Goal: Register for event/course: Sign up to attend an event or enroll in a course

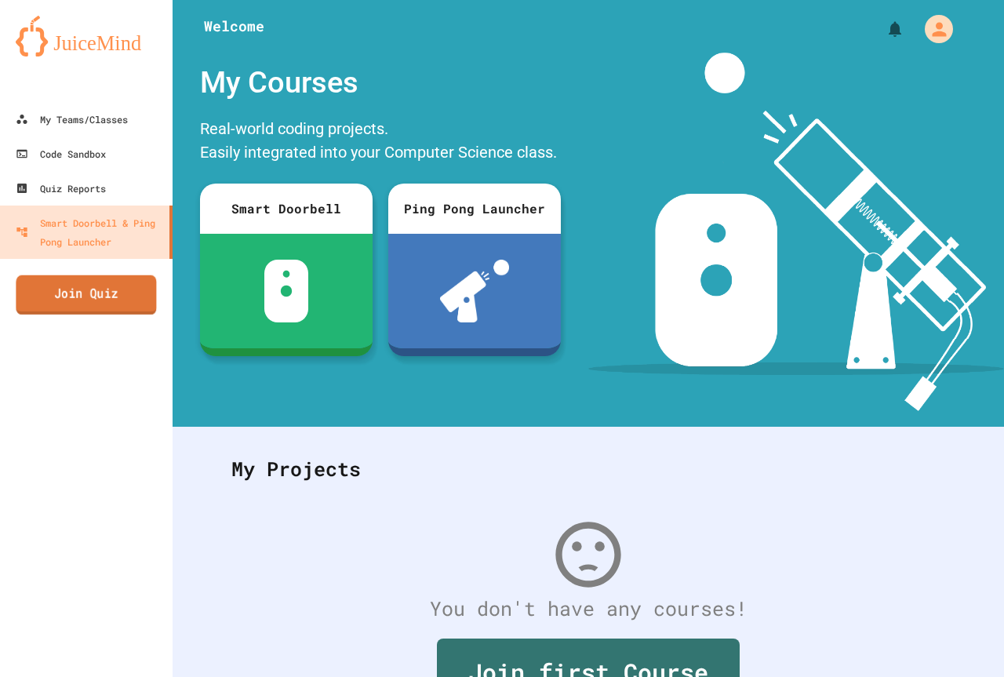
click at [101, 286] on link "Join Quiz" at bounding box center [86, 294] width 140 height 39
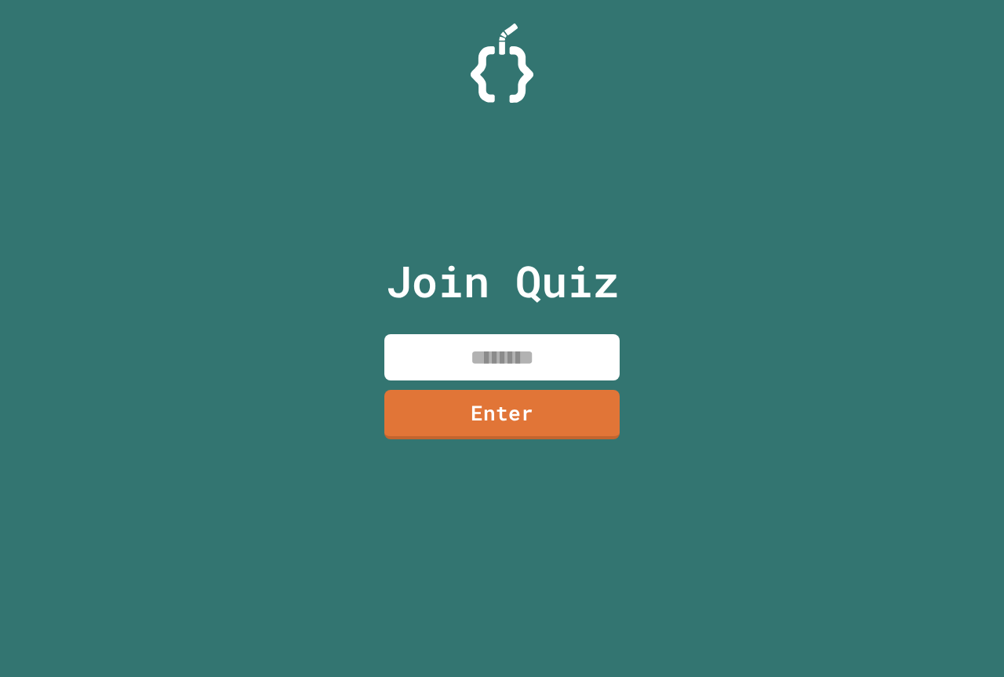
click at [600, 341] on input at bounding box center [502, 357] width 235 height 46
click at [558, 425] on link "Enter" at bounding box center [502, 413] width 237 height 51
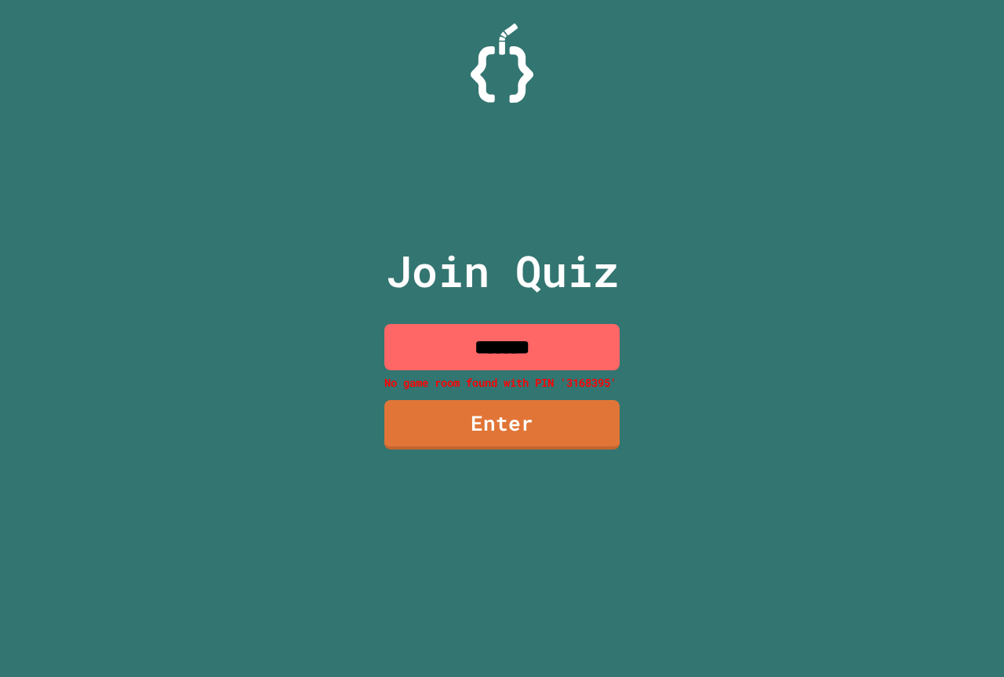
click at [505, 342] on input "*******" at bounding box center [502, 347] width 235 height 46
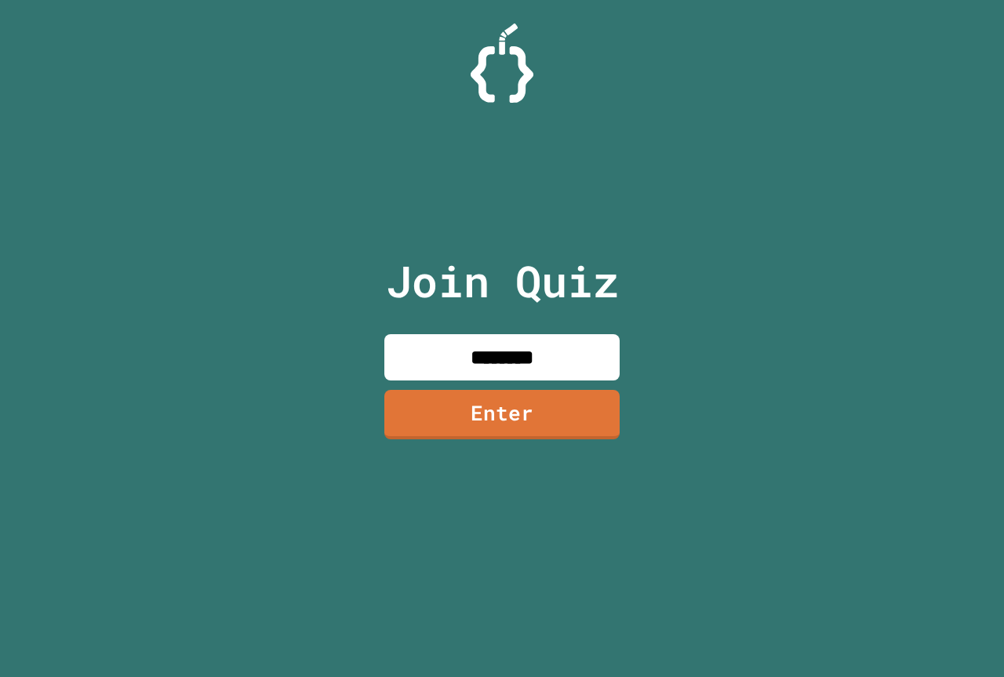
type input "********"
click at [559, 393] on link "Enter" at bounding box center [502, 414] width 235 height 49
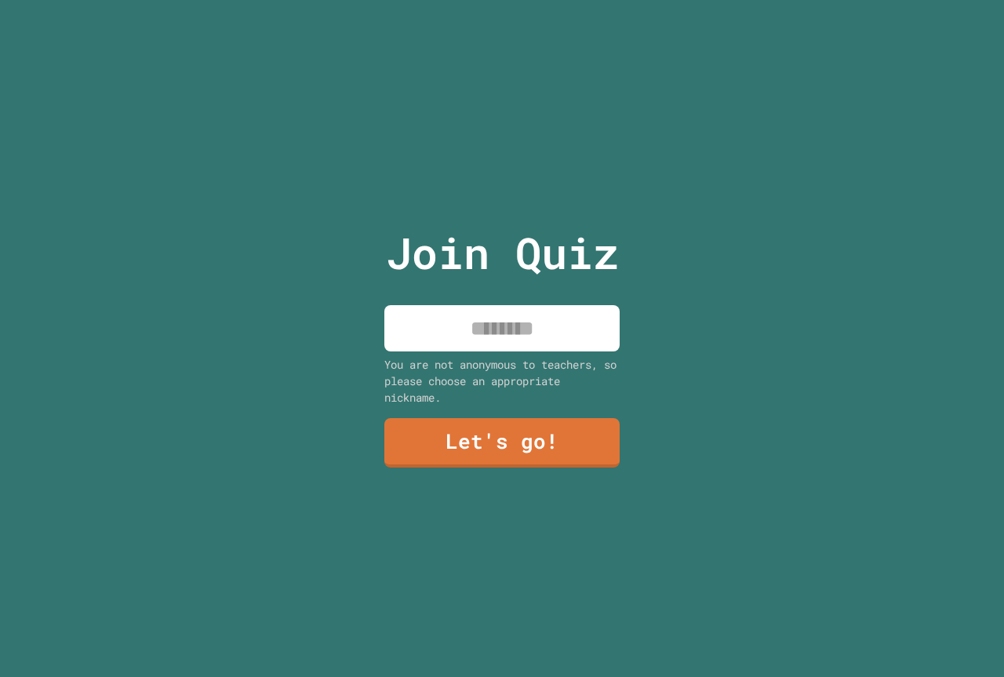
click at [510, 356] on div "You are not anonymous to teachers, so please choose an appropriate nickname." at bounding box center [502, 380] width 235 height 49
click at [507, 342] on input at bounding box center [502, 328] width 235 height 46
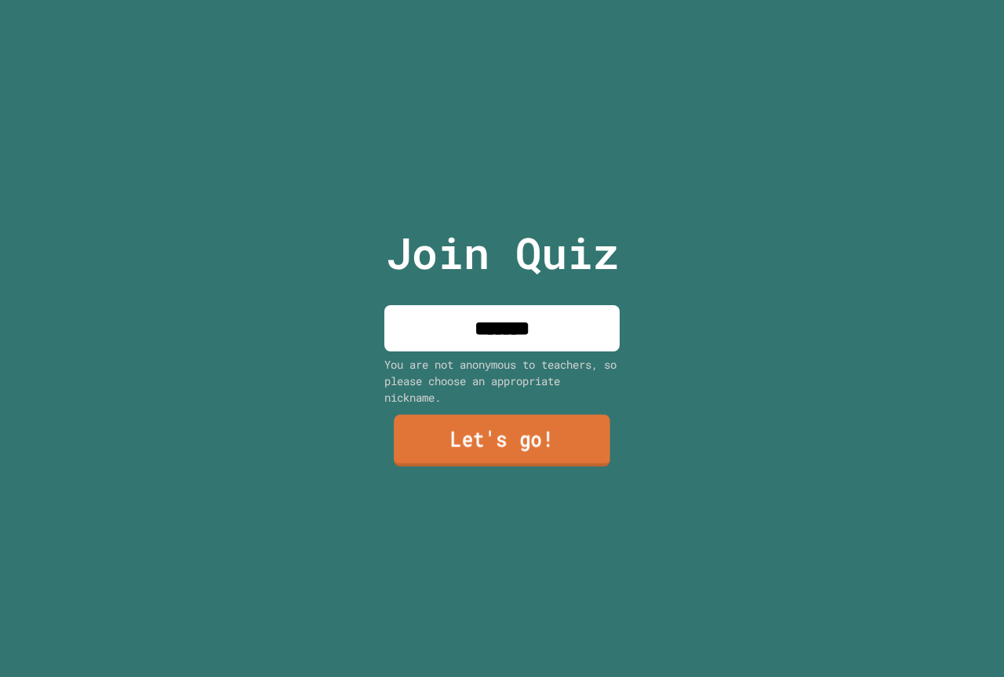
type input "*******"
click at [548, 420] on link "Let's go!" at bounding box center [502, 441] width 217 height 52
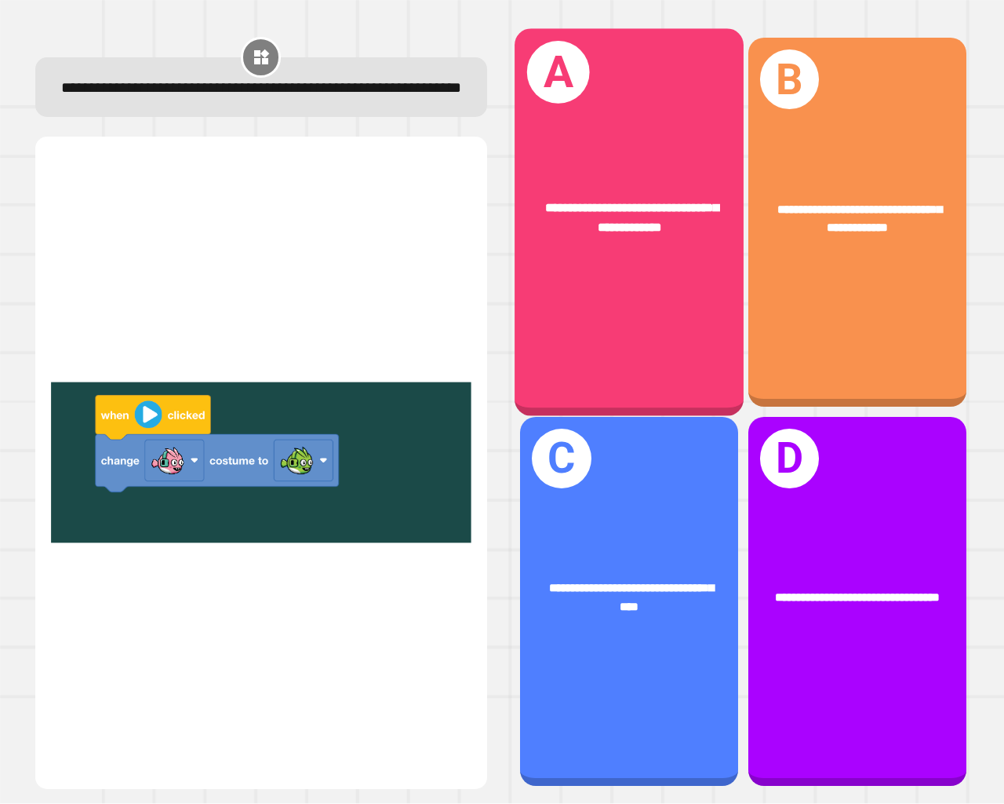
click at [540, 202] on div "**********" at bounding box center [629, 218] width 179 height 38
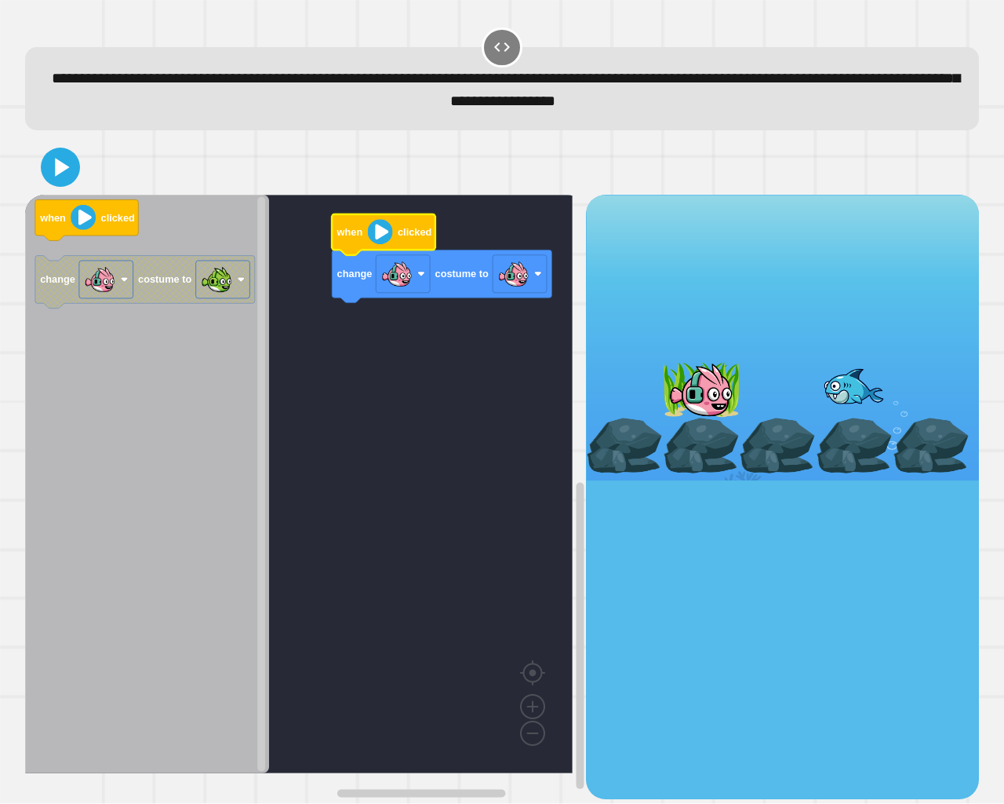
click at [370, 242] on image "Blockly Workspace" at bounding box center [380, 232] width 25 height 25
click at [73, 165] on icon at bounding box center [60, 167] width 36 height 36
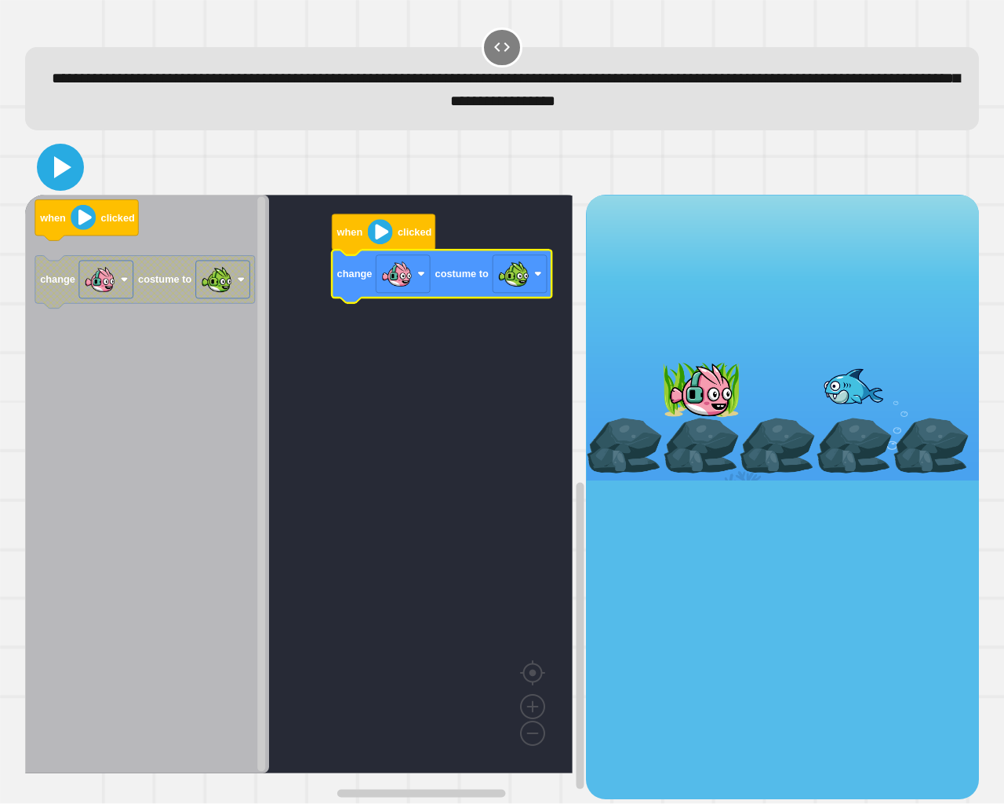
click at [62, 183] on icon at bounding box center [61, 167] width 38 height 38
click at [86, 186] on div at bounding box center [502, 167] width 954 height 55
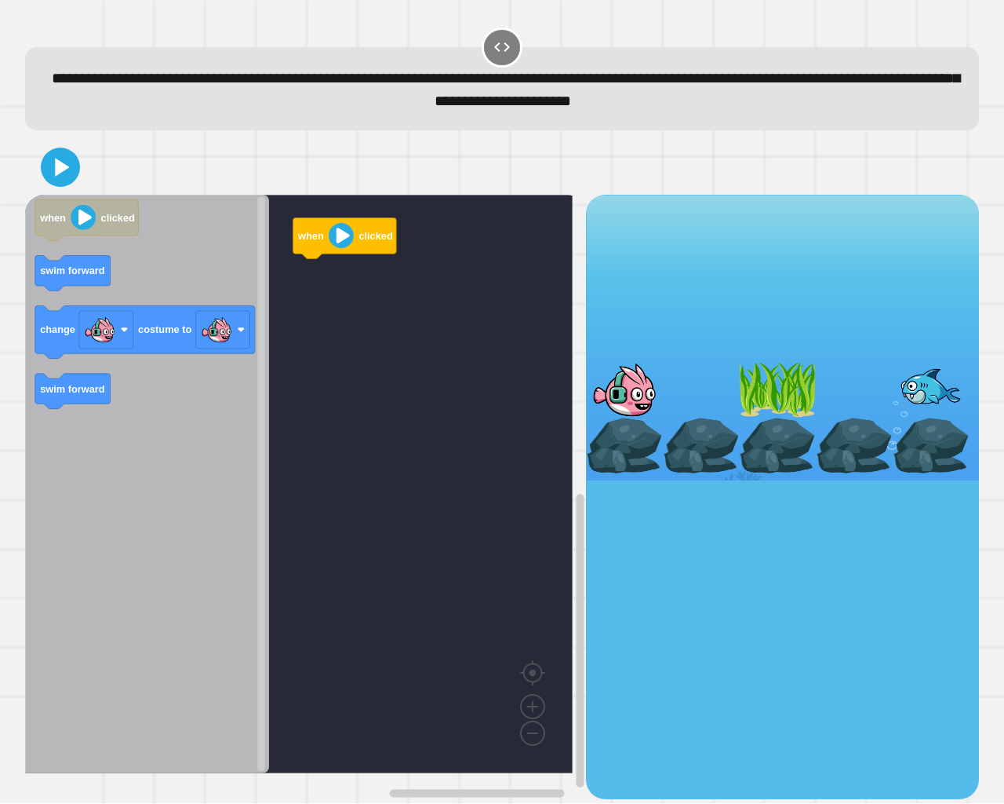
click at [625, 381] on div at bounding box center [624, 390] width 77 height 56
click at [616, 381] on div at bounding box center [624, 390] width 77 height 56
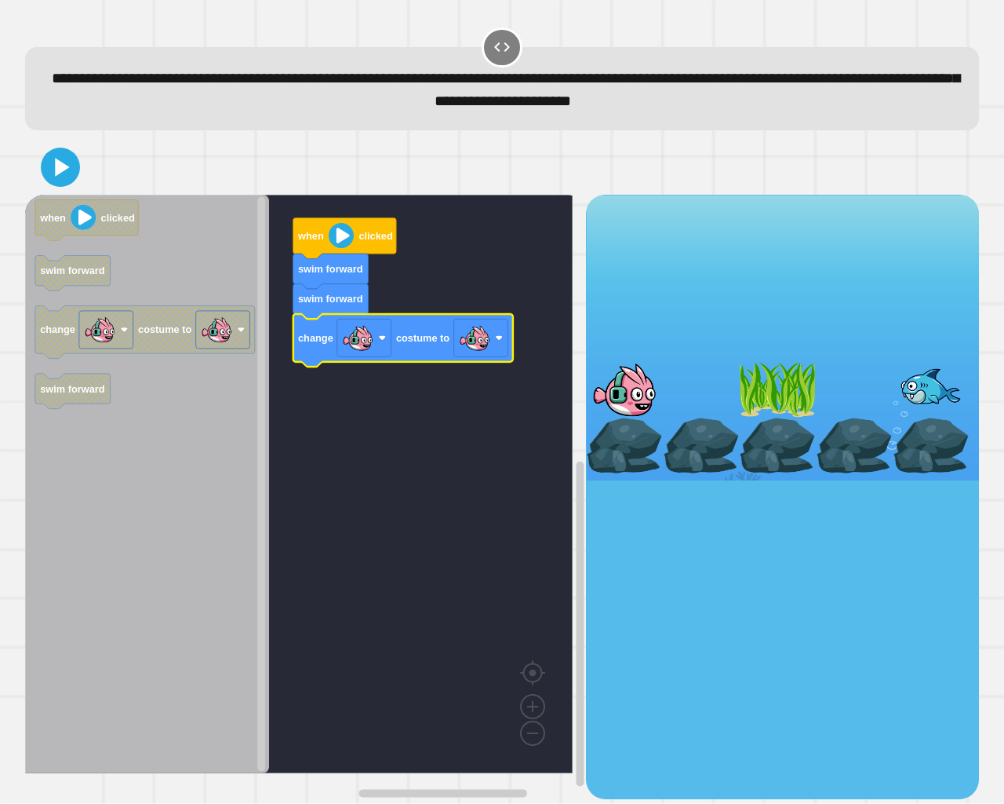
click at [533, 341] on rect "Blockly Workspace" at bounding box center [299, 484] width 548 height 578
click at [457, 341] on rect "Blockly Workspace" at bounding box center [481, 338] width 54 height 38
drag, startPoint x: 61, startPoint y: 152, endPoint x: 69, endPoint y: 155, distance: 8.2
click at [61, 153] on icon at bounding box center [61, 167] width 38 height 38
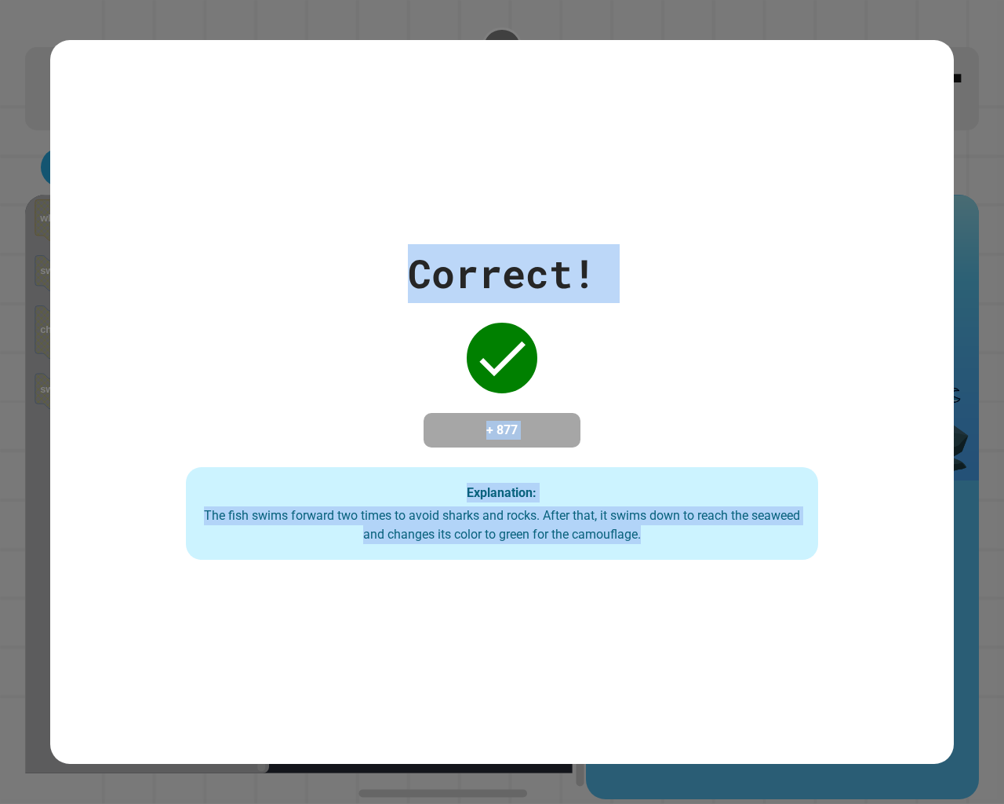
click at [722, 141] on div "Correct! + 877 Explanation: The fish swims forward two times to avoid sharks an…" at bounding box center [502, 402] width 904 height 724
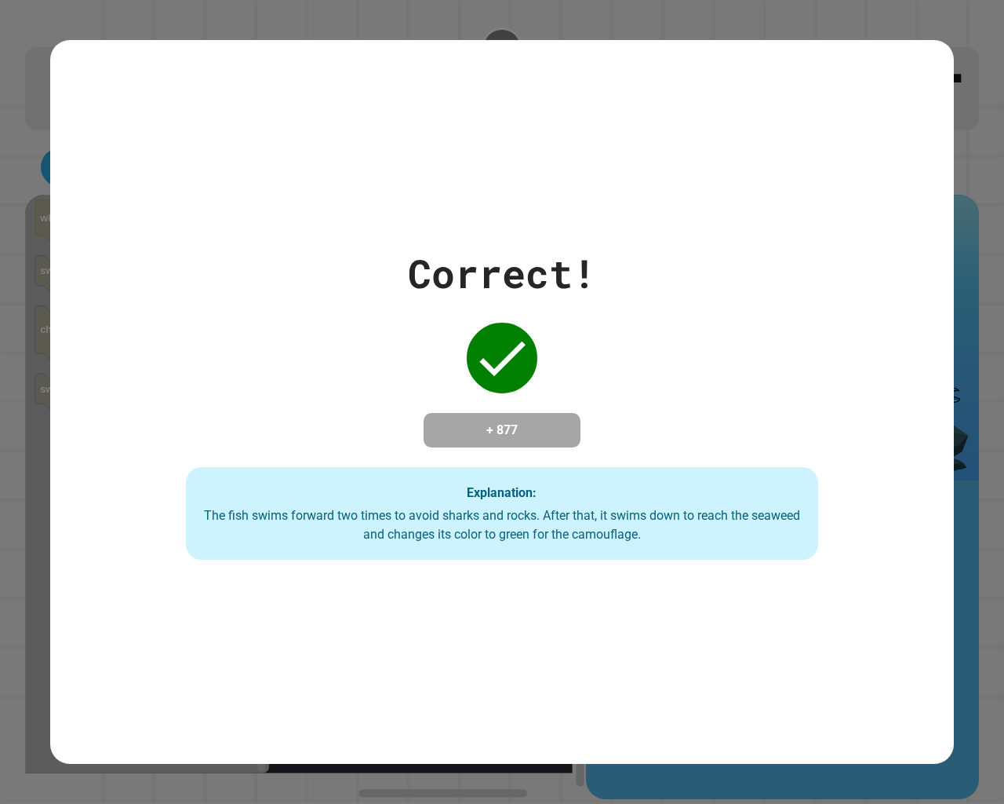
click at [722, 141] on div "Correct! + 877 Explanation: The fish swims forward two times to avoid sharks an…" at bounding box center [502, 402] width 904 height 724
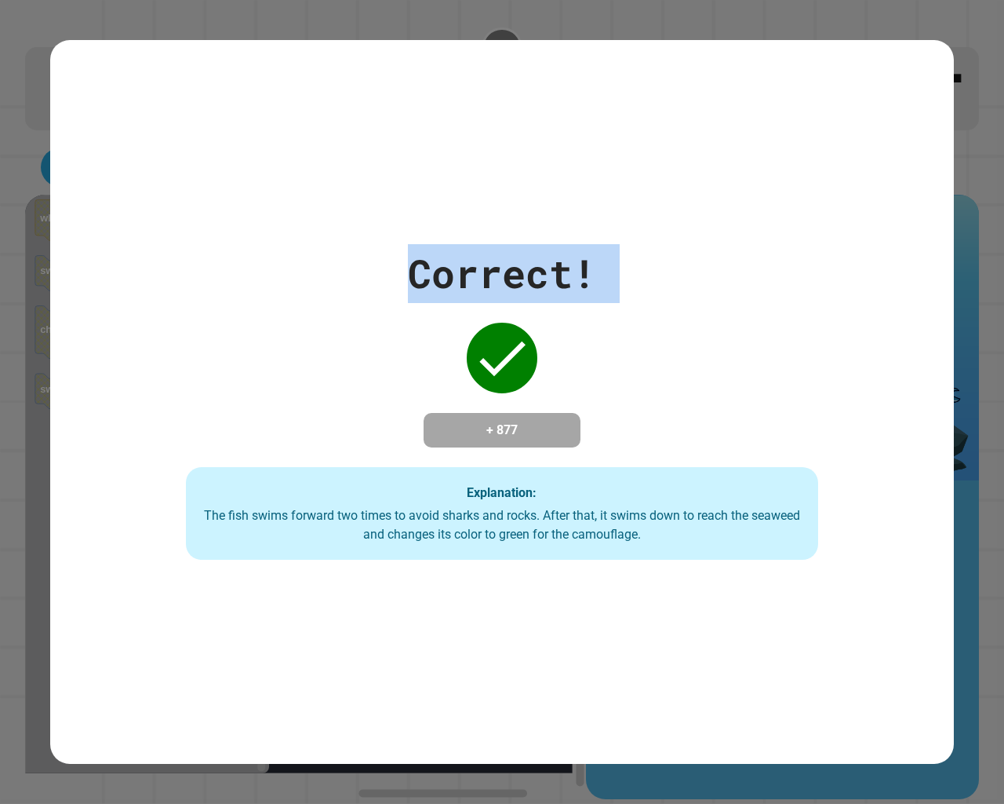
click at [723, 141] on div "Correct! + 877 Explanation: The fish swims forward two times to avoid sharks an…" at bounding box center [502, 402] width 904 height 724
click at [727, 141] on div "Correct! + 877 Explanation: The fish swims forward two times to avoid sharks an…" at bounding box center [502, 402] width 904 height 724
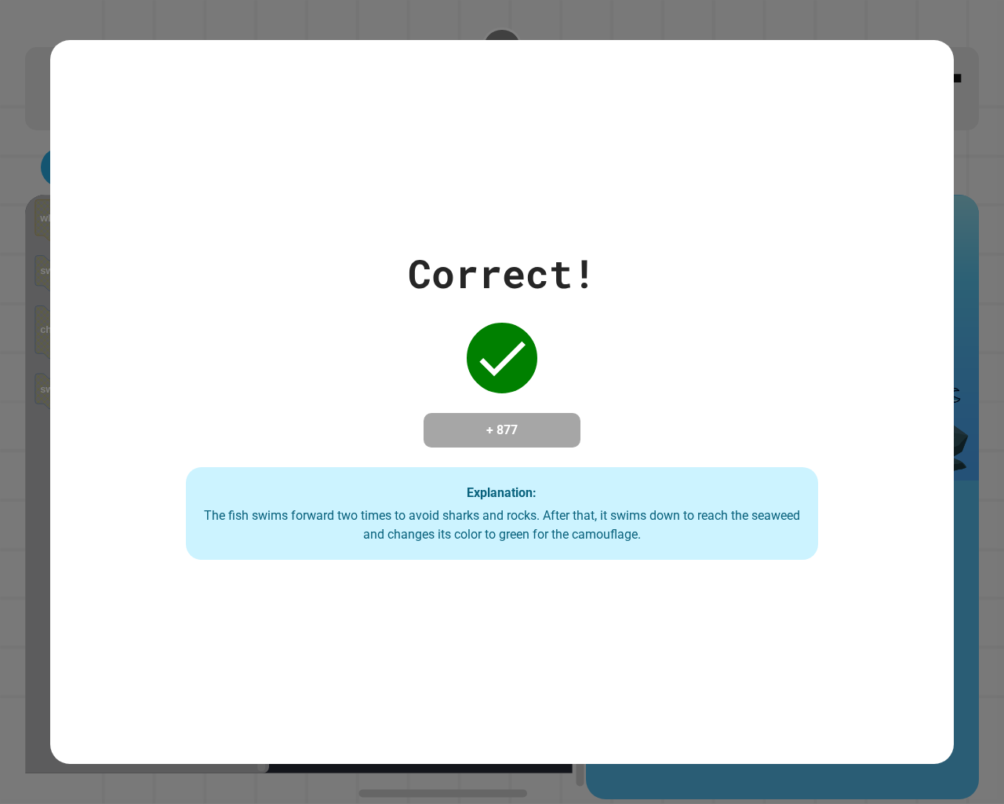
click at [727, 141] on div "Correct! + 877 Explanation: The fish swims forward two times to avoid sharks an…" at bounding box center [502, 402] width 904 height 724
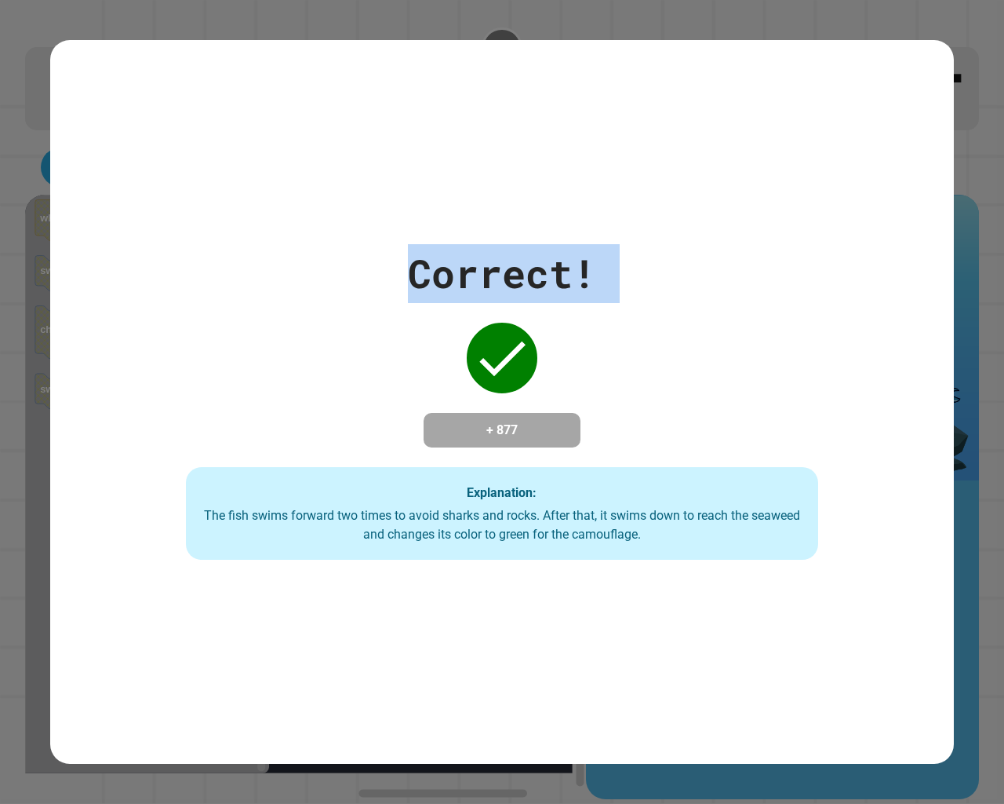
click at [727, 141] on div "Correct! + 877 Explanation: The fish swims forward two times to avoid sharks an…" at bounding box center [502, 402] width 904 height 724
drag, startPoint x: 727, startPoint y: 141, endPoint x: 686, endPoint y: 148, distance: 41.3
click at [726, 141] on div "Correct! + 877 Explanation: The fish swims forward two times to avoid sharks an…" at bounding box center [502, 402] width 904 height 724
click at [691, 307] on div "Correct! + 877 Explanation: The fish swims forward two times to avoid sharks an…" at bounding box center [502, 401] width 904 height 315
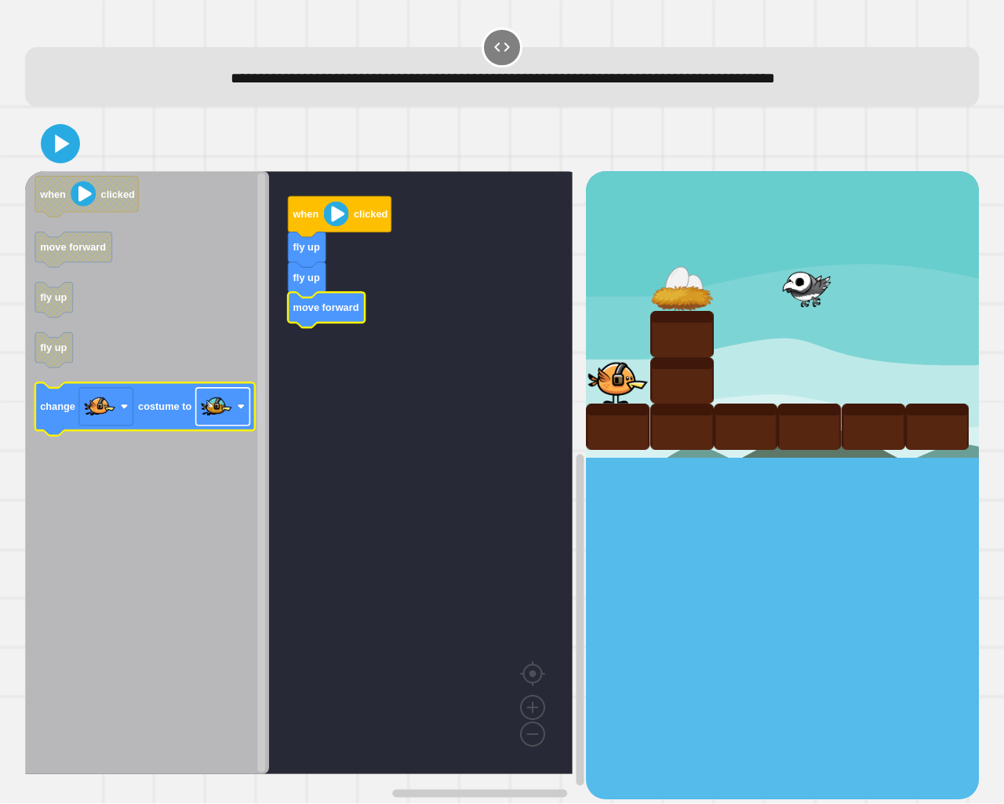
click at [235, 402] on rect "Blockly Workspace" at bounding box center [223, 407] width 54 height 38
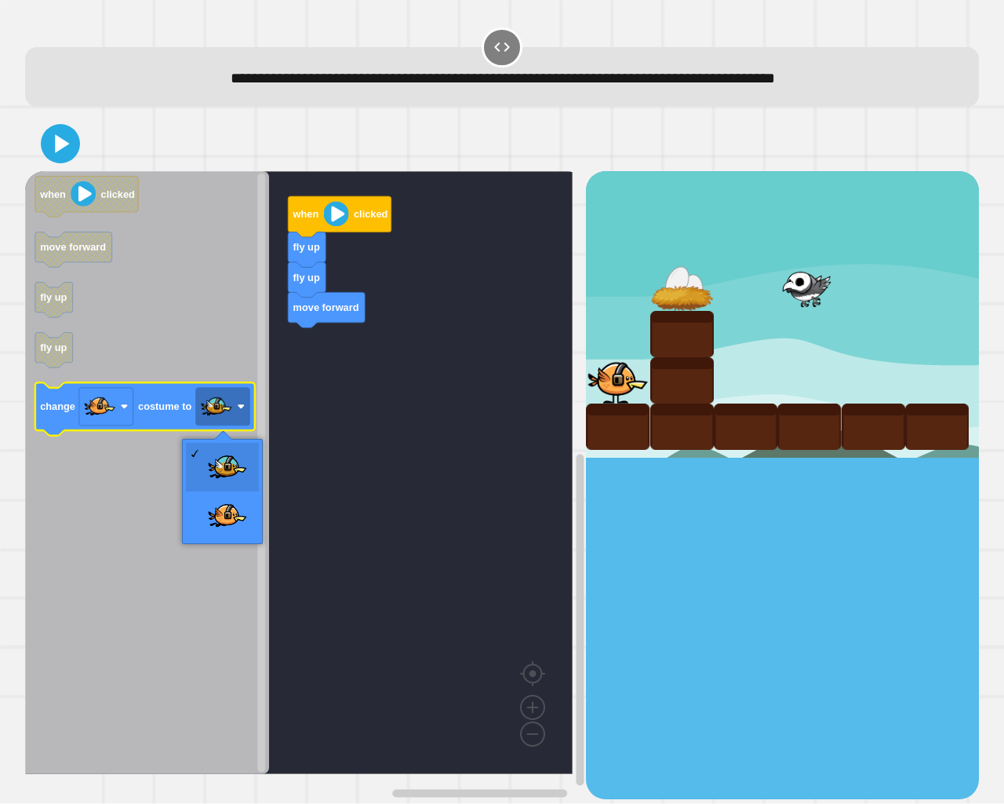
click at [172, 413] on text "costume to" at bounding box center [164, 407] width 53 height 12
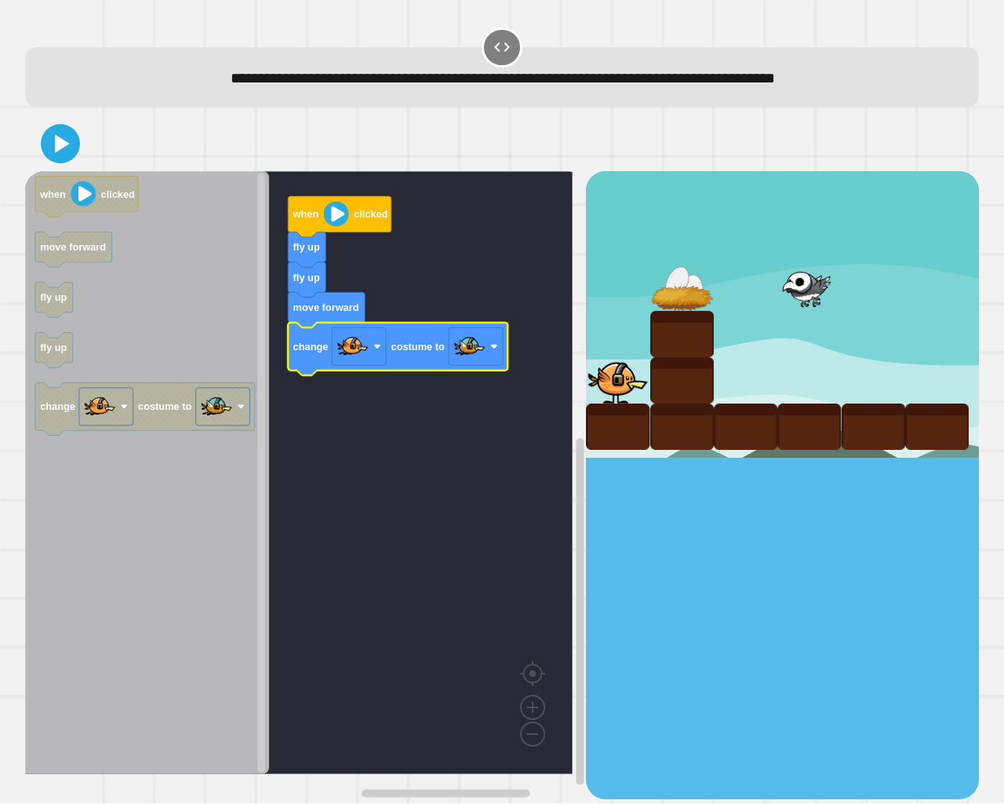
click at [73, 128] on div at bounding box center [502, 143] width 954 height 55
click at [67, 135] on icon at bounding box center [60, 144] width 33 height 33
drag, startPoint x: 67, startPoint y: 132, endPoint x: 888, endPoint y: 646, distance: 967.8
click at [888, 646] on div at bounding box center [782, 484] width 393 height 627
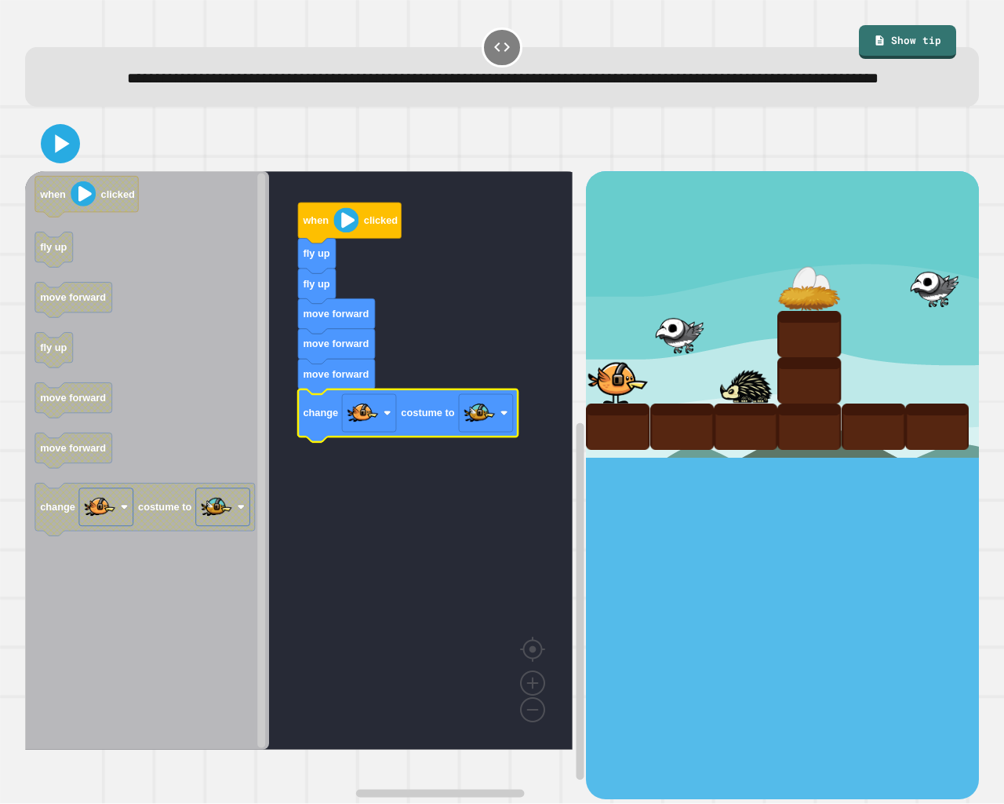
click at [58, 153] on icon at bounding box center [60, 143] width 31 height 31
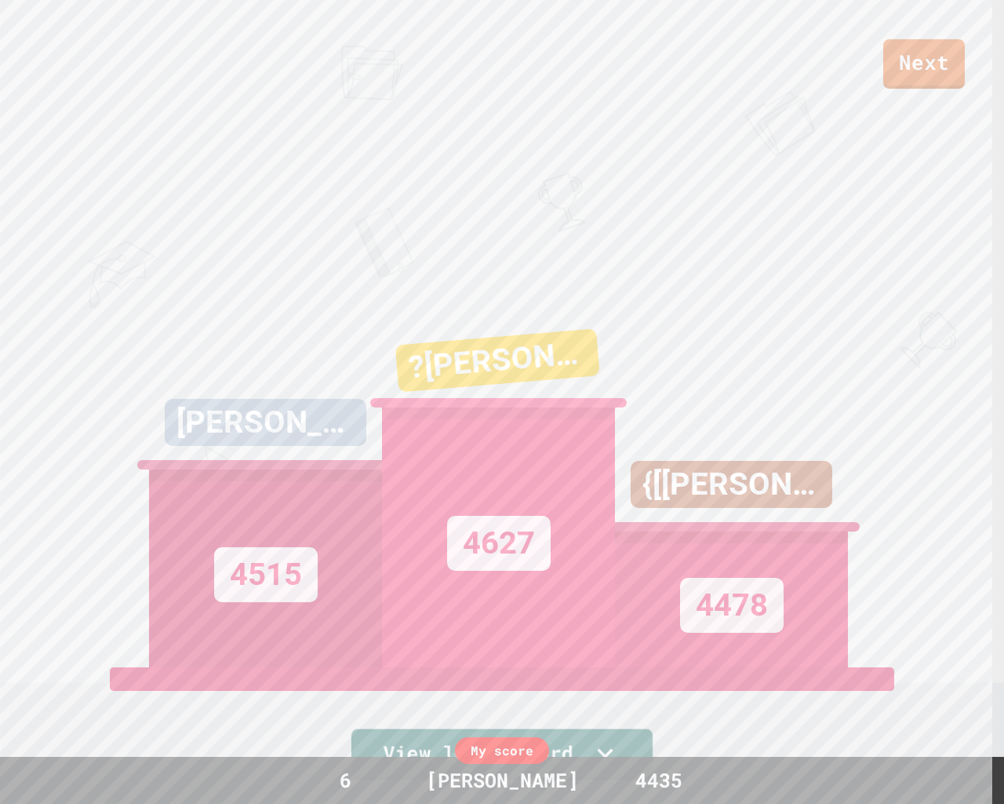
click at [595, 676] on icon at bounding box center [604, 753] width 31 height 32
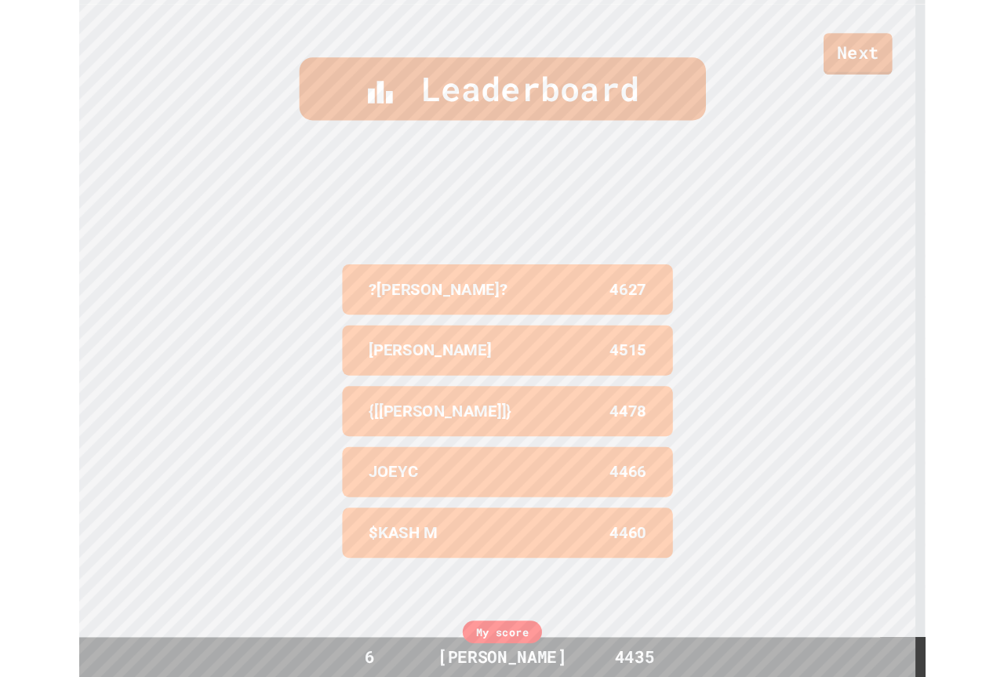
scroll to position [810, 0]
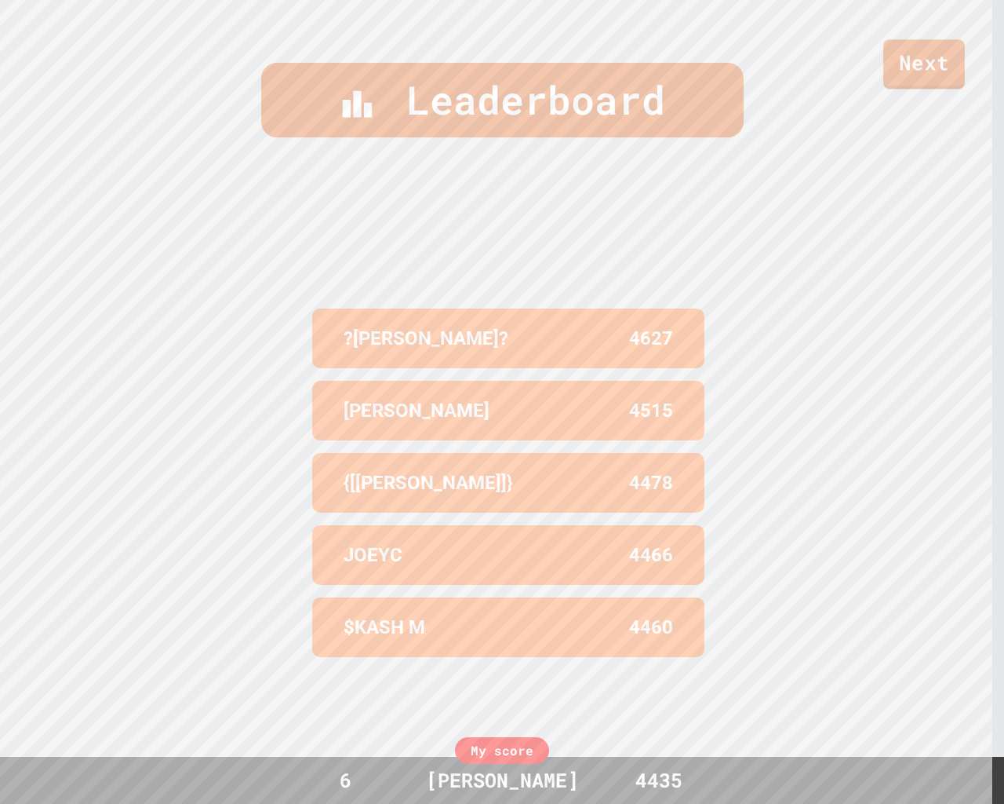
click at [897, 81] on link "Next" at bounding box center [925, 63] width 82 height 49
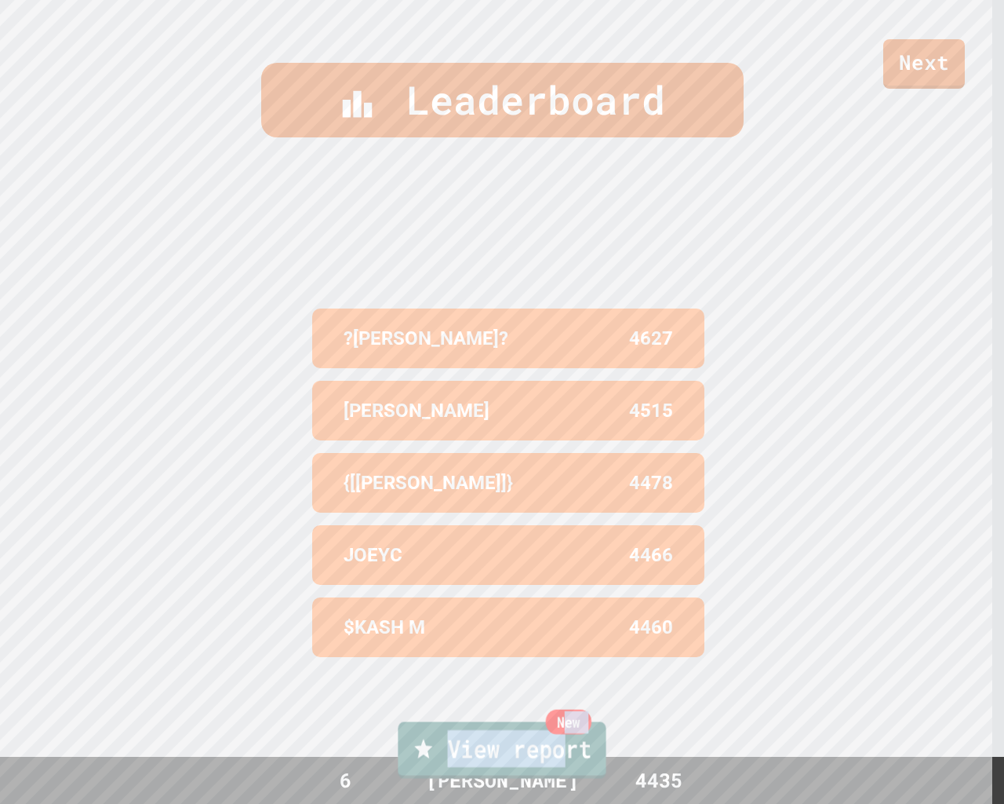
click at [569, 676] on link "New View report" at bounding box center [502, 749] width 208 height 57
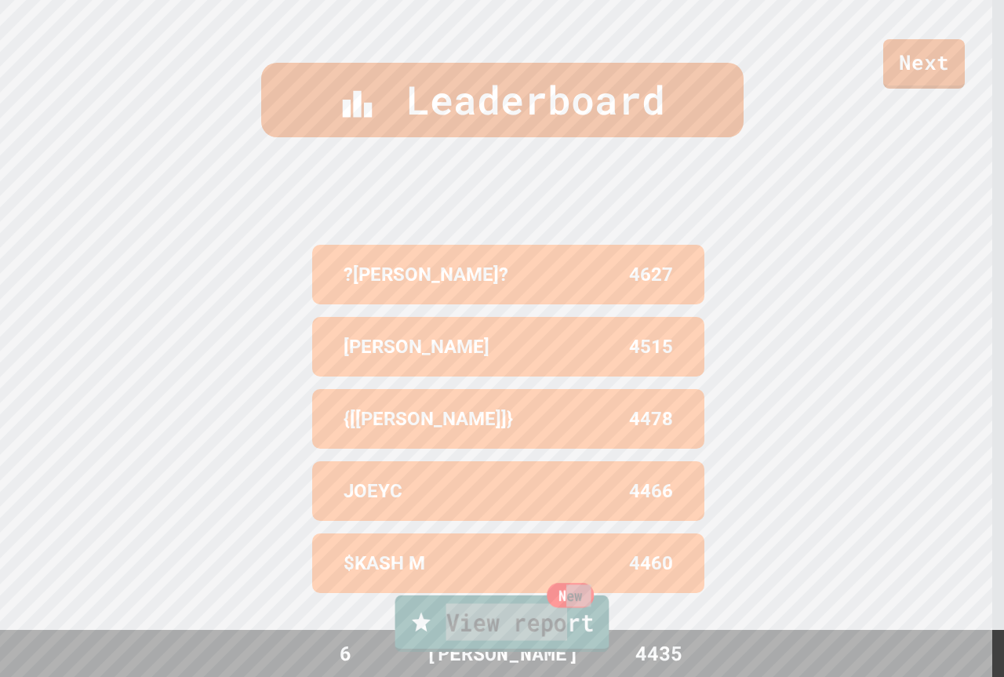
scroll to position [683, 0]
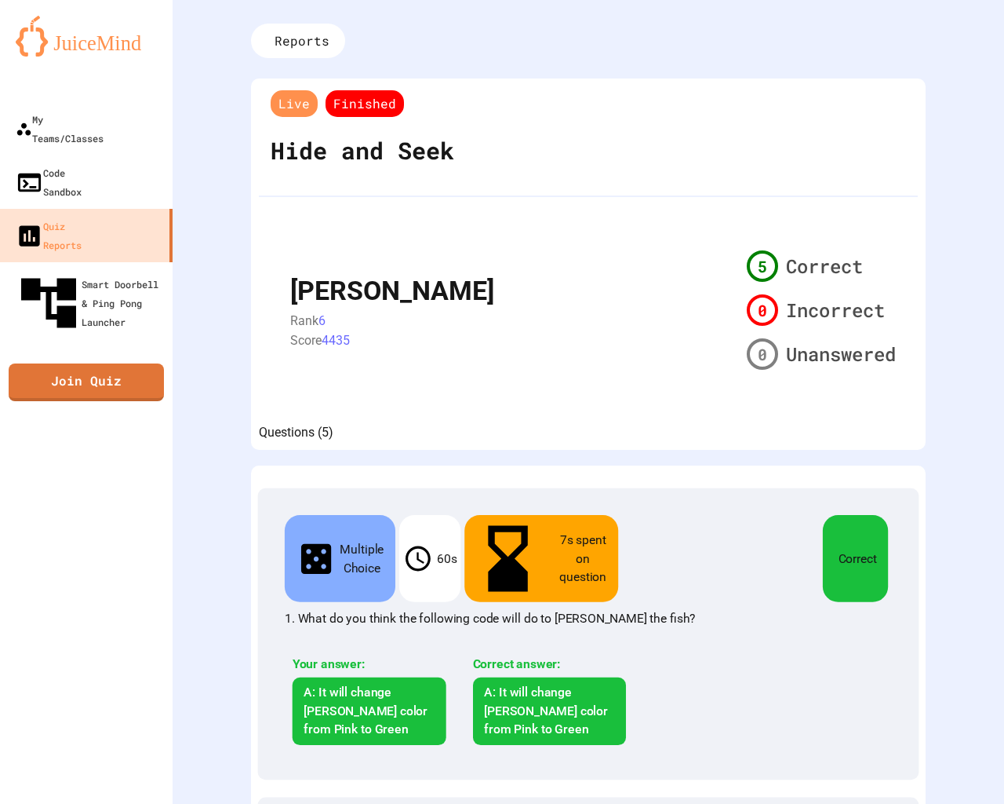
click at [312, 64] on div "Reports Live Finished Hide and Seek [PERSON_NAME] 6 Score 4435 5 Correct 0 Inco…" at bounding box center [589, 402] width 832 height 804
click at [312, 28] on div "Reports" at bounding box center [298, 41] width 104 height 38
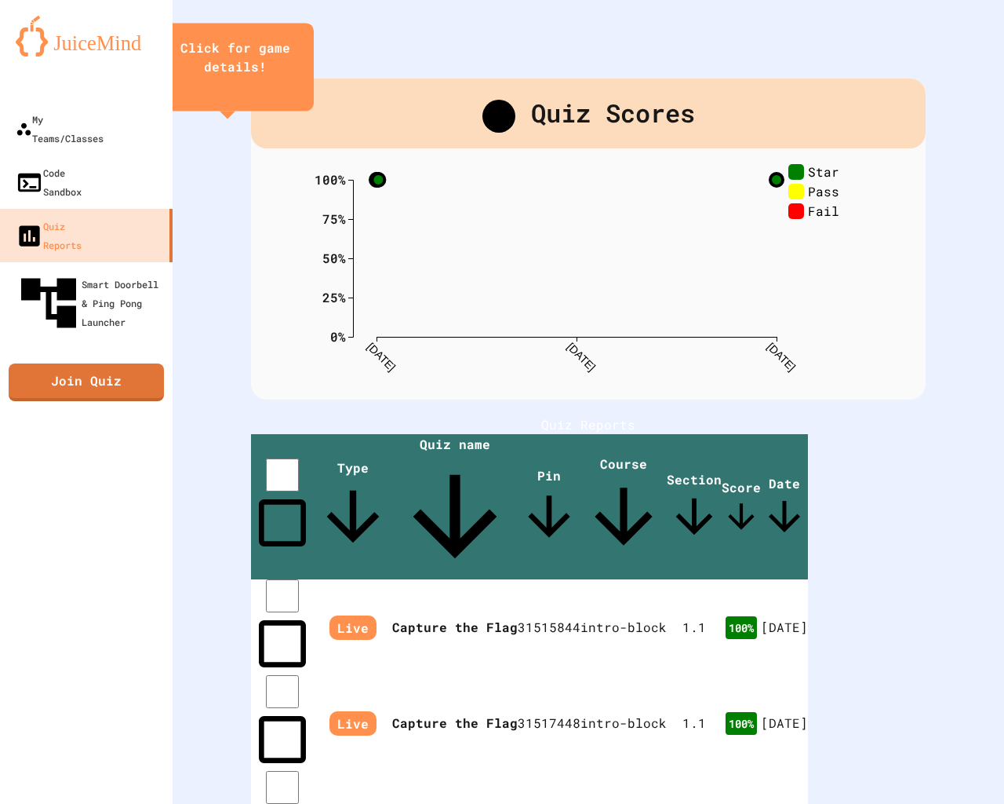
click at [122, 363] on link "Join Quiz" at bounding box center [86, 382] width 155 height 38
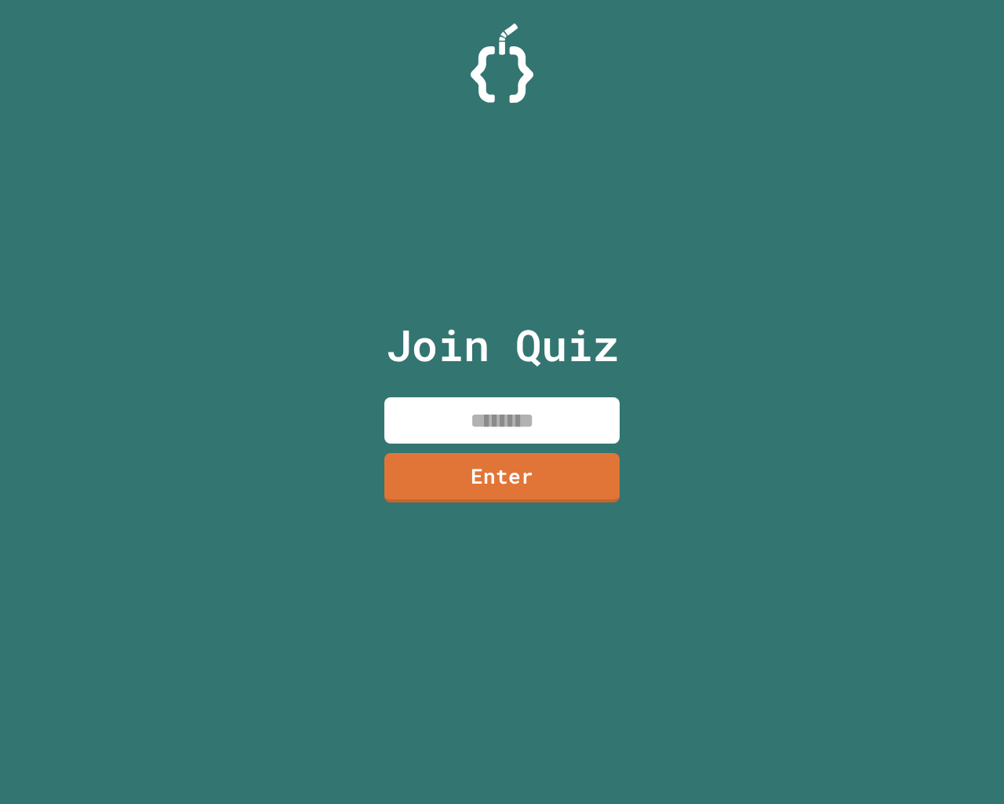
click at [129, 284] on div "Join Quiz Enter" at bounding box center [502, 402] width 1004 height 804
click at [484, 427] on input at bounding box center [502, 420] width 235 height 46
type input "********"
click at [490, 483] on link "Enter" at bounding box center [502, 476] width 224 height 52
click at [502, 39] on div at bounding box center [502, 39] width 0 height 0
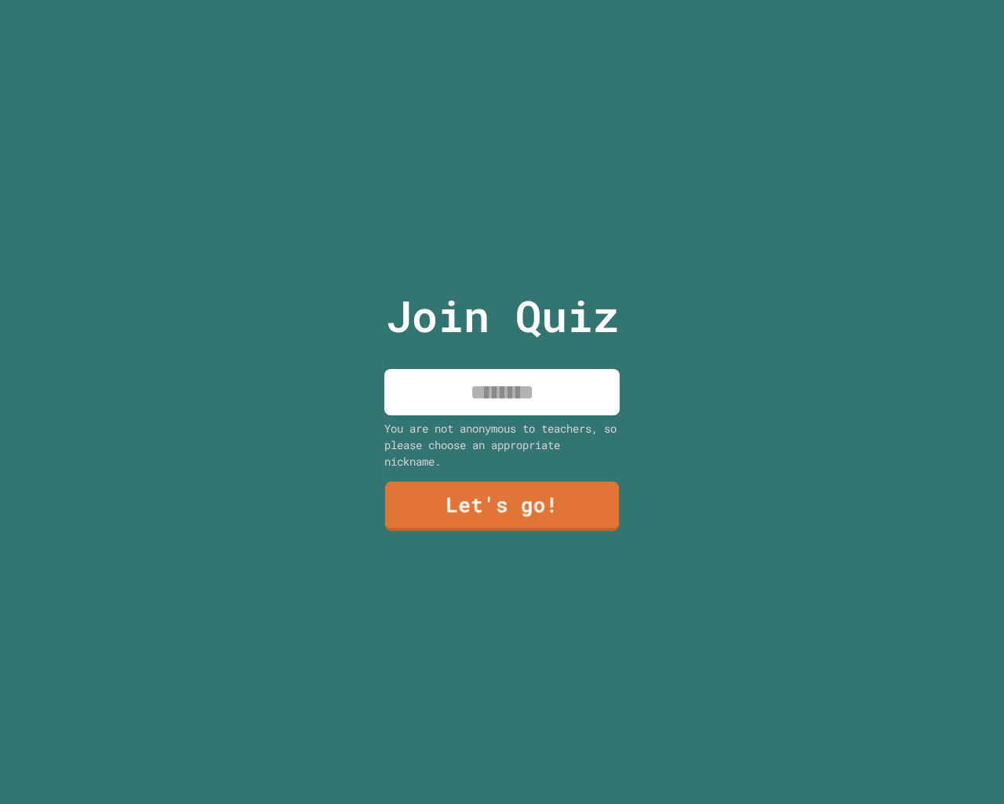
click at [494, 408] on div "Join Quiz You are not anonymous to teachers, so please choose an appropriate ni…" at bounding box center [502, 402] width 264 height 804
click at [494, 399] on input at bounding box center [502, 392] width 235 height 46
click at [488, 402] on input at bounding box center [502, 392] width 235 height 46
type input "****"
click at [538, 509] on link "Let's go!" at bounding box center [502, 505] width 237 height 52
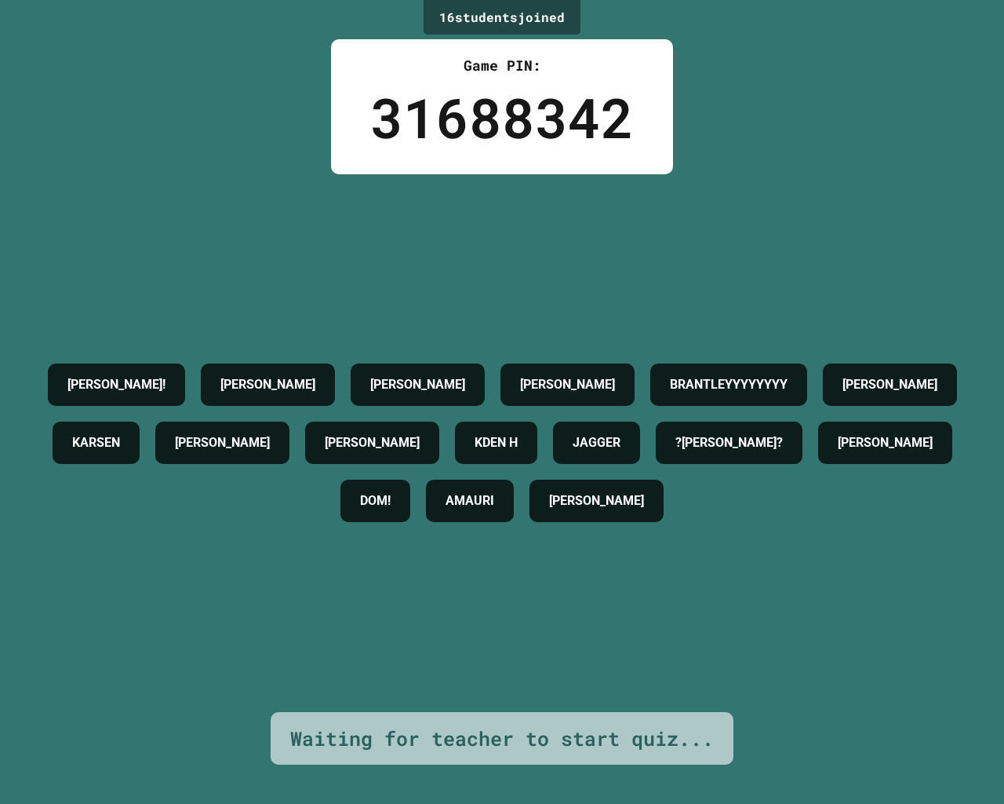
click at [465, 375] on h4 "[PERSON_NAME]" at bounding box center [417, 384] width 95 height 19
drag, startPoint x: 560, startPoint y: 311, endPoint x: 559, endPoint y: 348, distance: 37.7
drag, startPoint x: 559, startPoint y: 348, endPoint x: 469, endPoint y: 480, distance: 159.3
click at [471, 480] on div "[PERSON_NAME]! IVY [PERSON_NAME] [PERSON_NAME] [PERSON_NAME] [PERSON_NAME] WILL…" at bounding box center [502, 442] width 926 height 174
drag, startPoint x: 363, startPoint y: 500, endPoint x: 326, endPoint y: 505, distance: 37.3
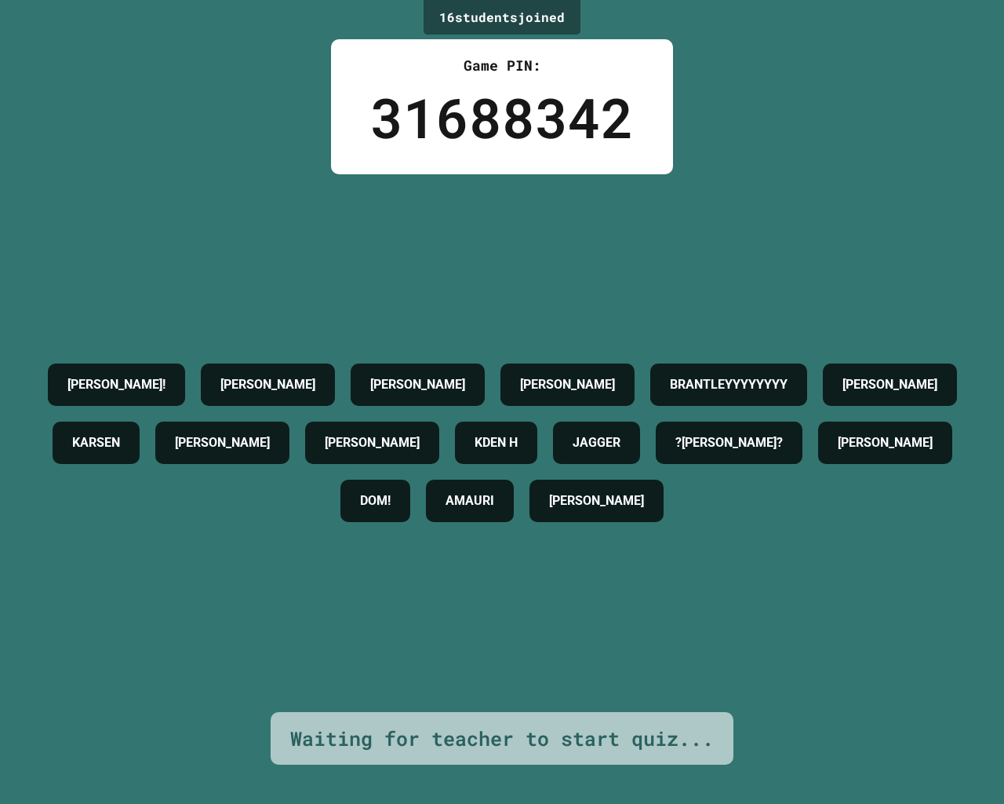
click at [338, 505] on div "[PERSON_NAME]! IVY [PERSON_NAME] [PERSON_NAME] [PERSON_NAME] [PERSON_NAME] WILL…" at bounding box center [502, 442] width 926 height 174
drag, startPoint x: 126, startPoint y: 399, endPoint x: 608, endPoint y: 404, distance: 482.6
click at [608, 404] on div "[PERSON_NAME]! IVY [PERSON_NAME] [PERSON_NAME] [PERSON_NAME] [PERSON_NAME] WILL…" at bounding box center [502, 442] width 926 height 174
click at [823, 404] on div "[PERSON_NAME]" at bounding box center [890, 384] width 134 height 42
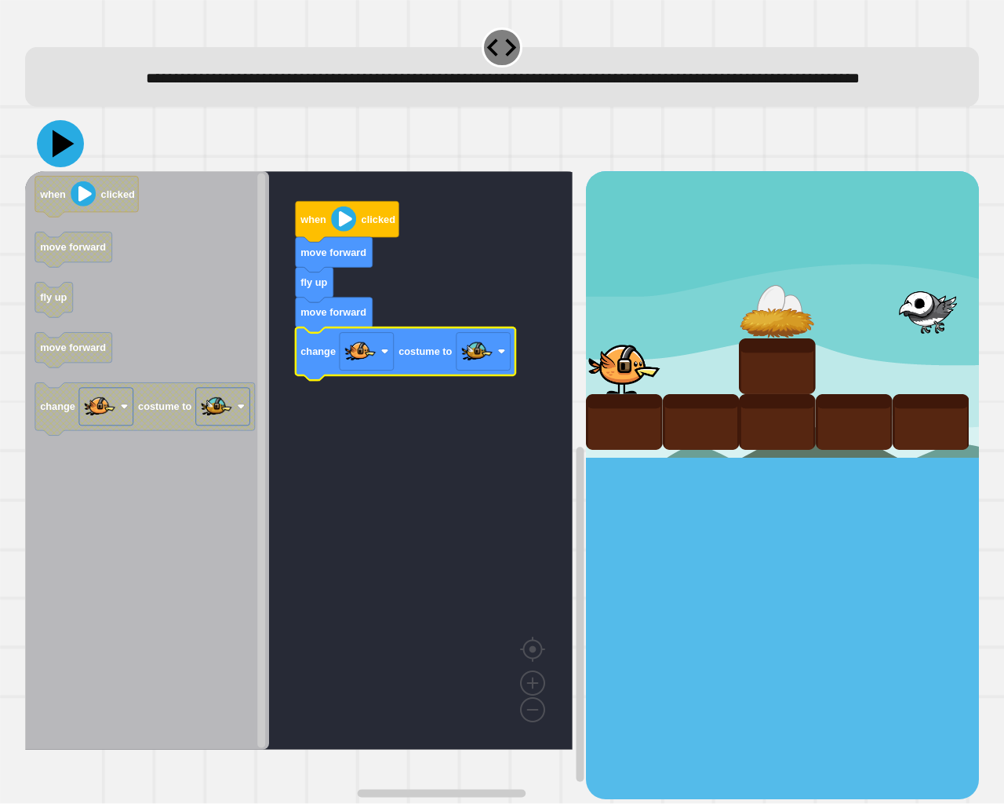
click at [56, 158] on icon at bounding box center [64, 143] width 22 height 27
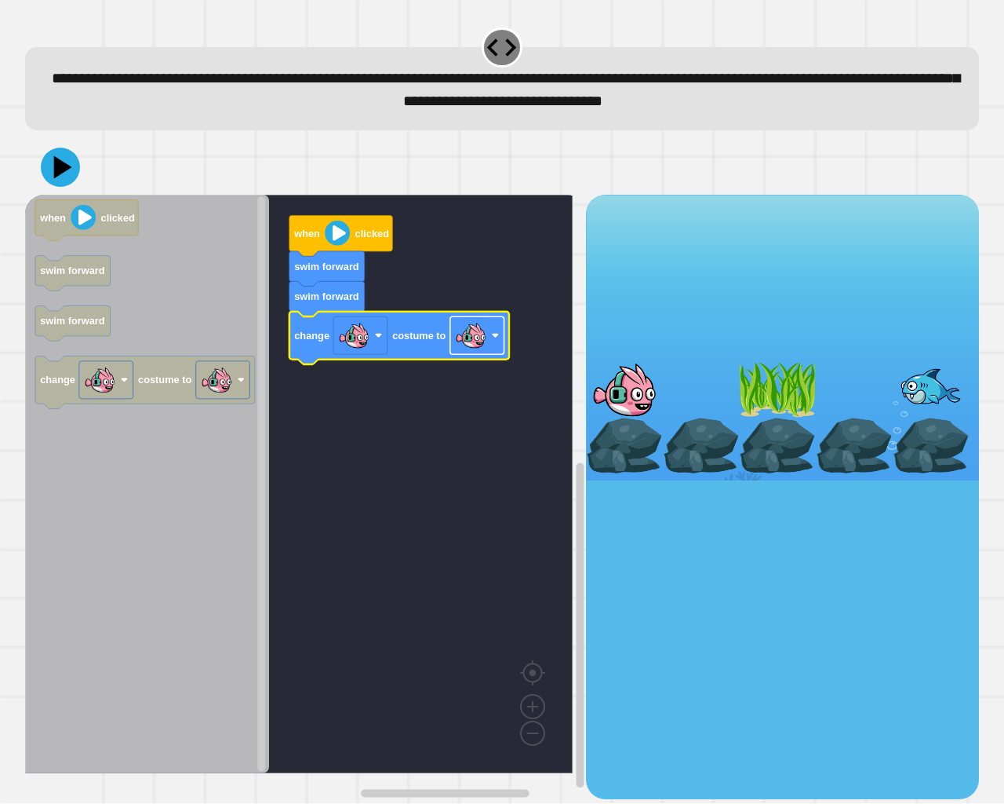
click at [479, 348] on image "Blockly Workspace" at bounding box center [470, 335] width 31 height 31
click at [60, 155] on icon at bounding box center [60, 167] width 47 height 47
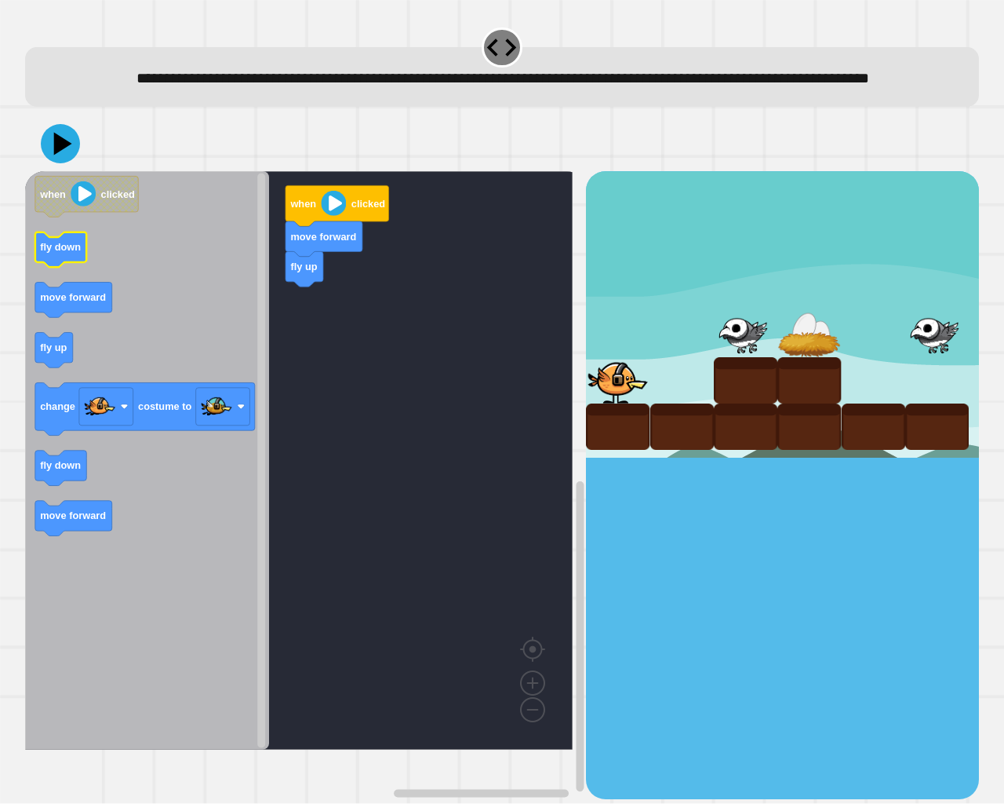
click at [58, 265] on icon "Blockly Workspace" at bounding box center [61, 249] width 52 height 35
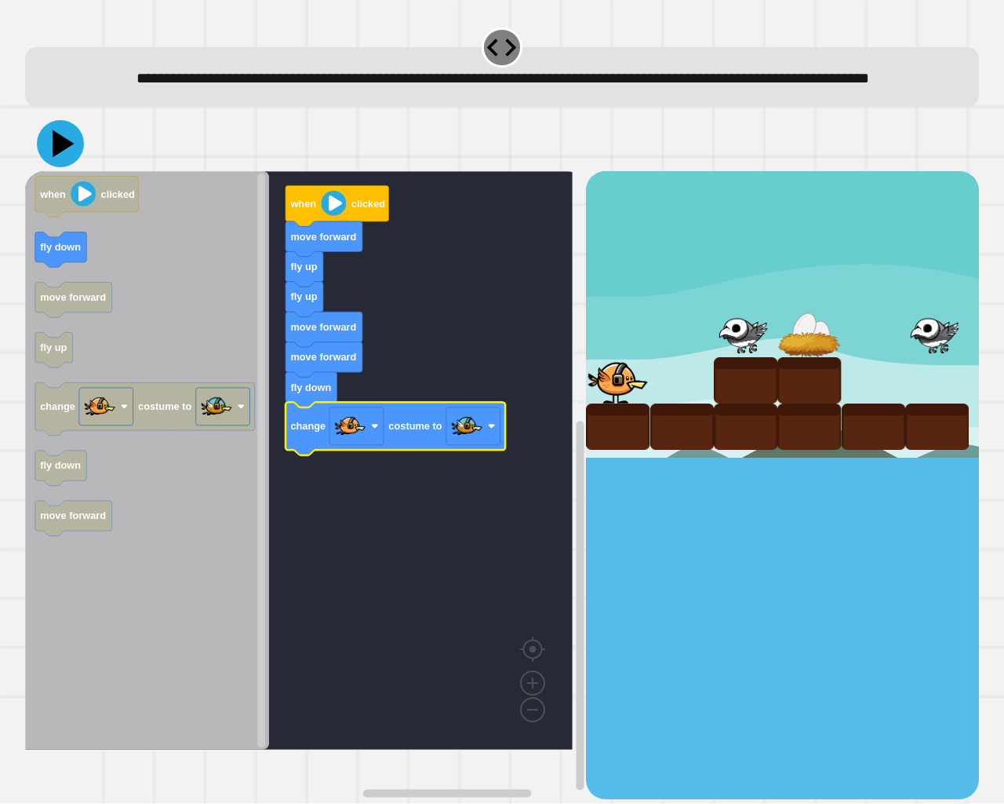
click at [68, 167] on icon at bounding box center [60, 143] width 47 height 47
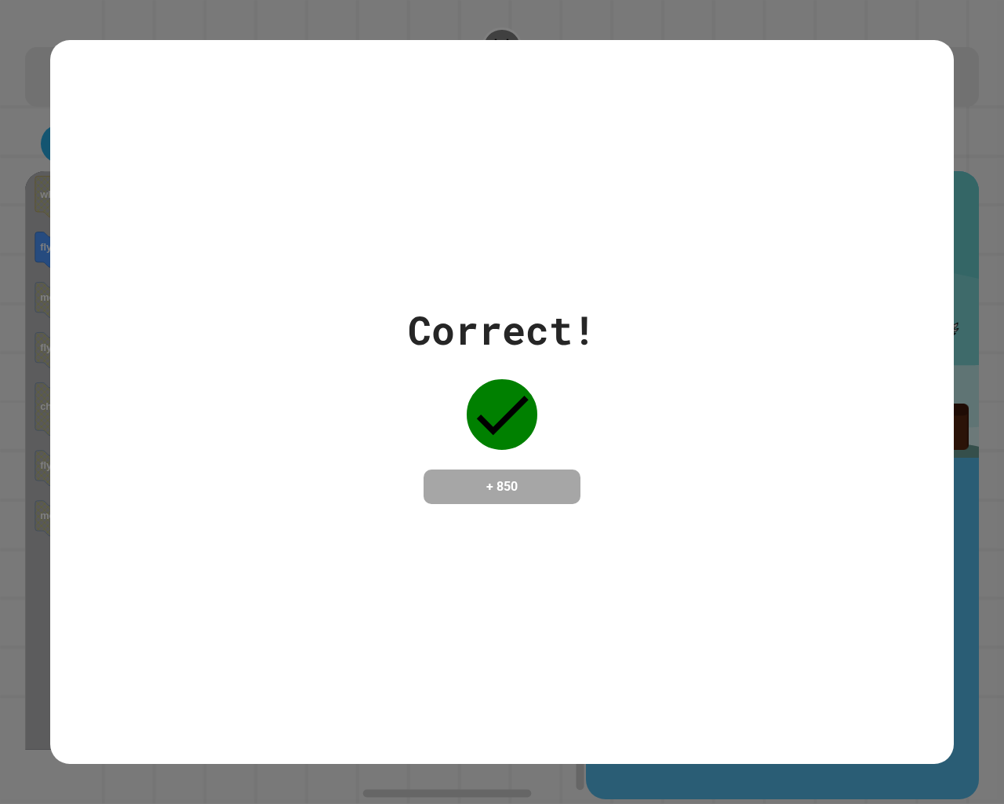
click at [290, 207] on div "Correct! + 850" at bounding box center [502, 402] width 904 height 724
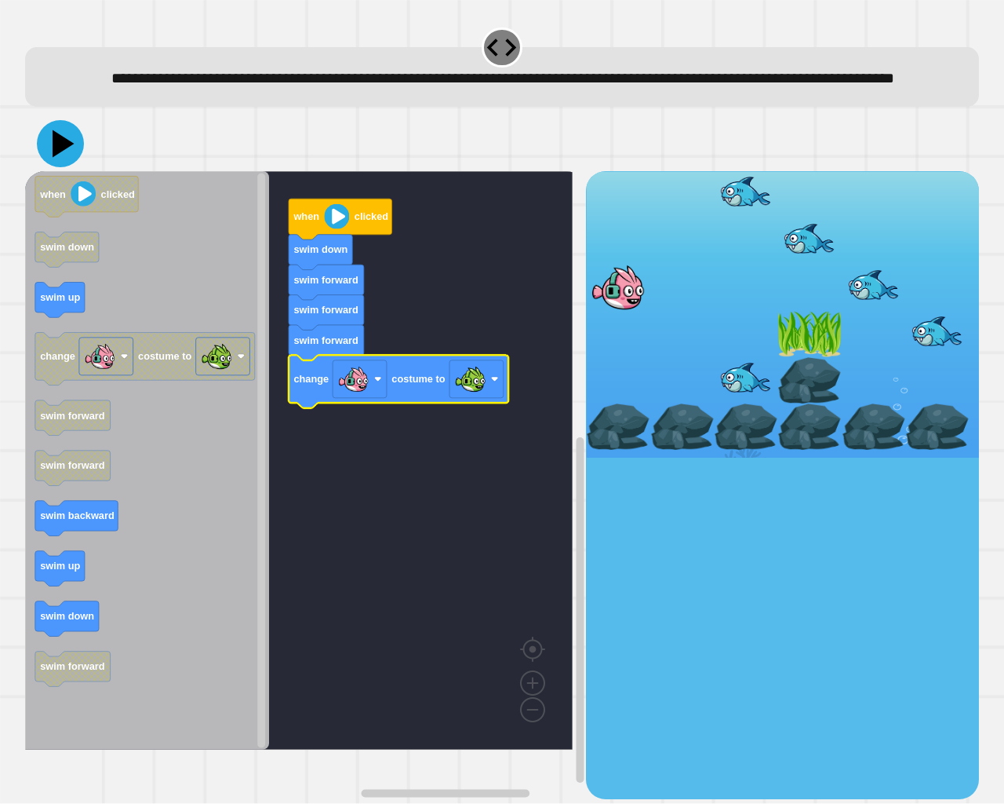
click at [59, 167] on icon at bounding box center [60, 143] width 47 height 47
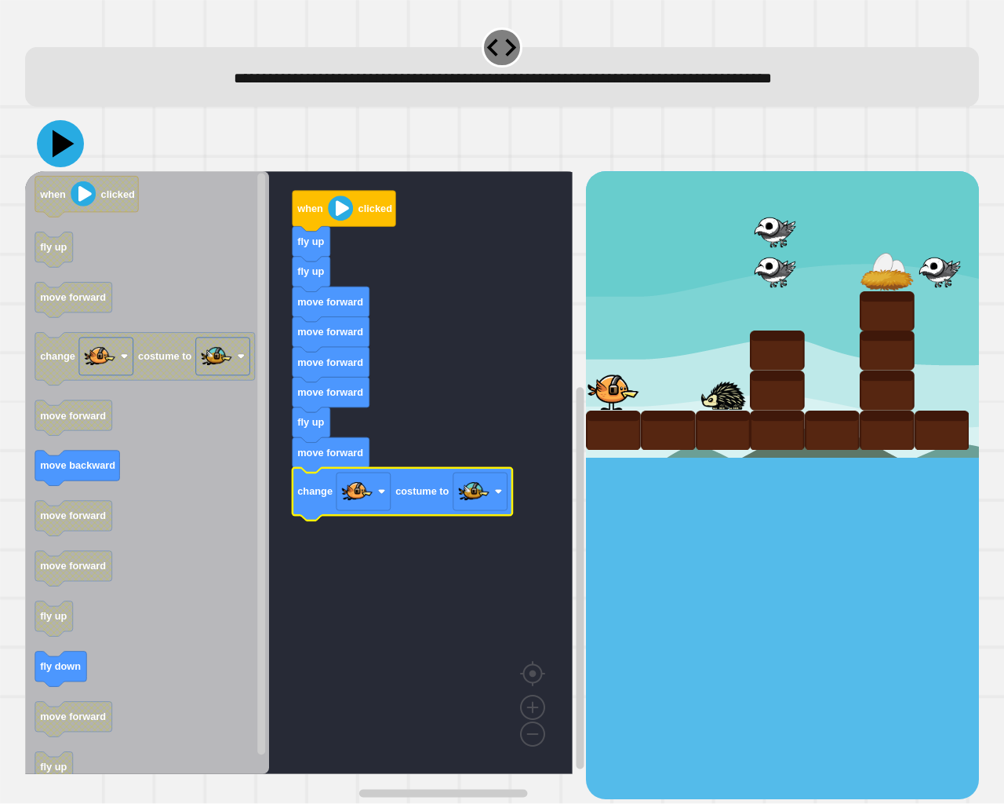
click at [62, 148] on icon at bounding box center [64, 143] width 22 height 27
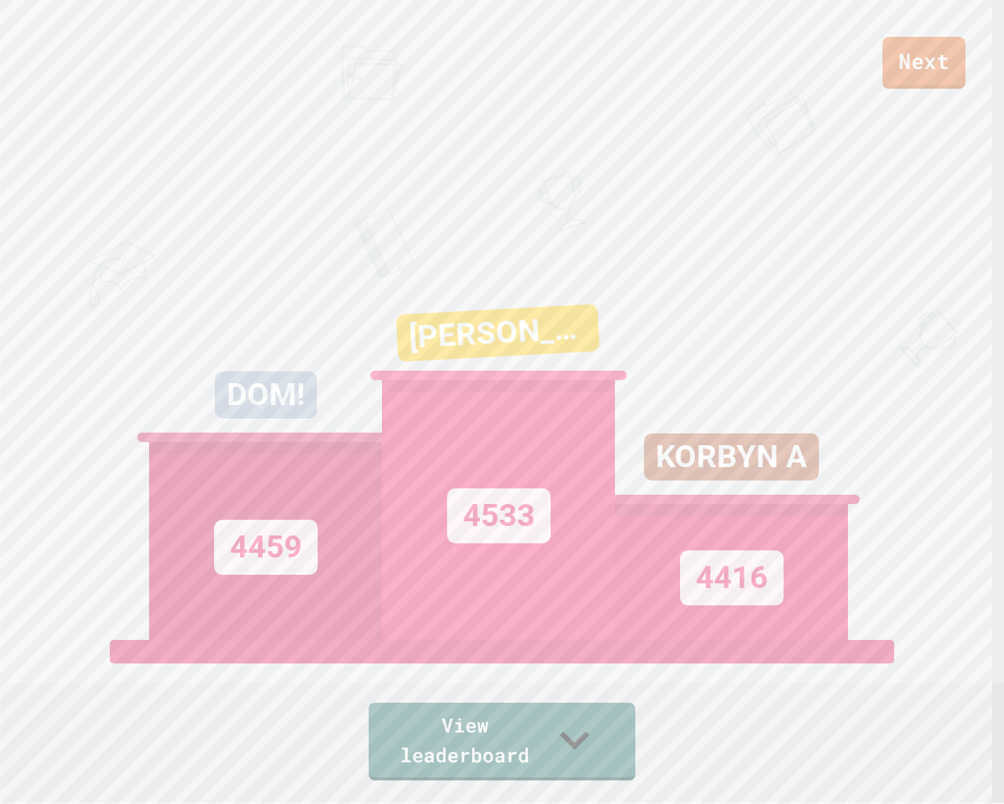
click at [946, 67] on link "Next" at bounding box center [924, 63] width 83 height 52
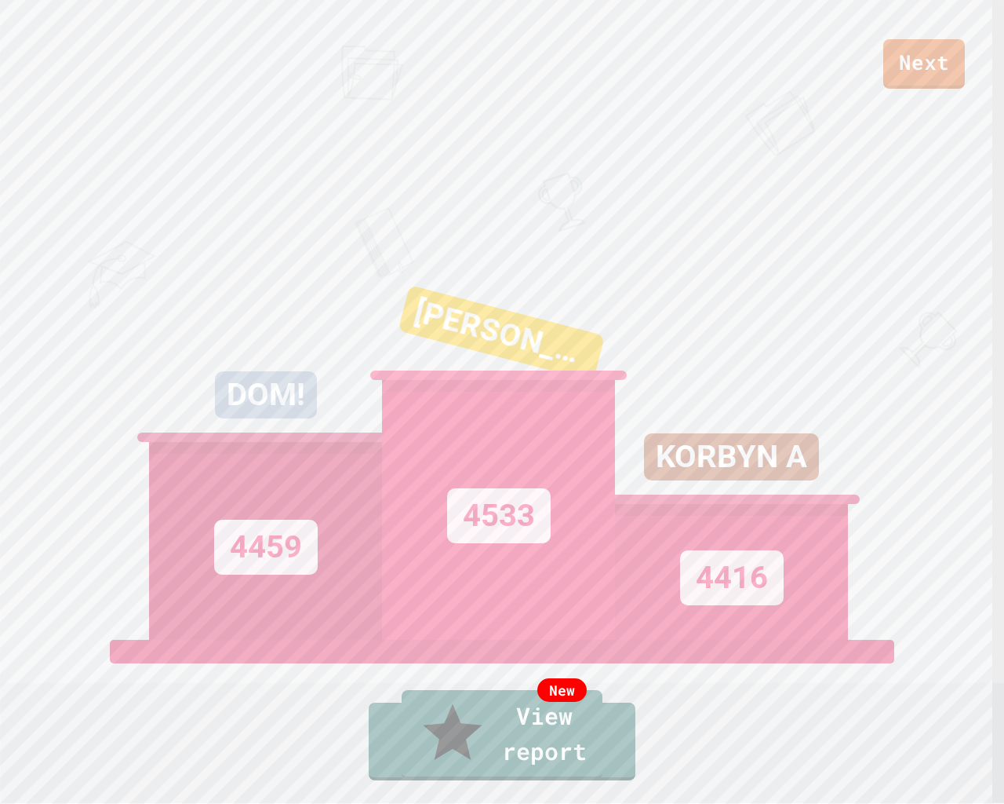
type textarea "**********"
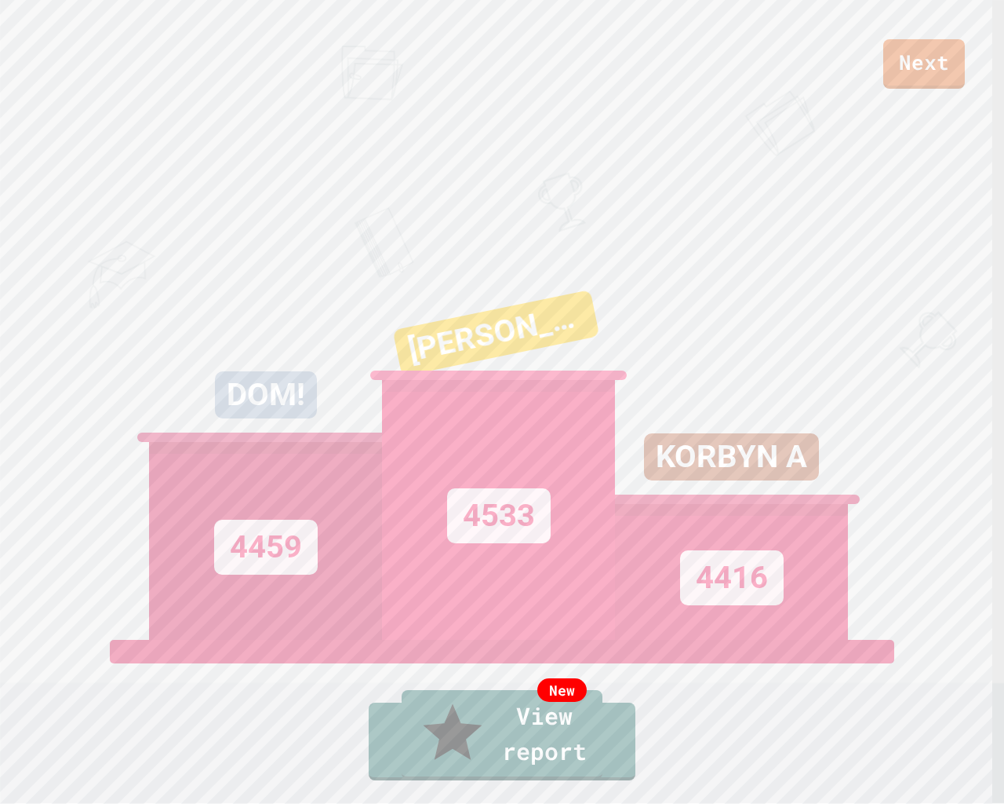
drag, startPoint x: 505, startPoint y: 538, endPoint x: 505, endPoint y: 474, distance: 63.6
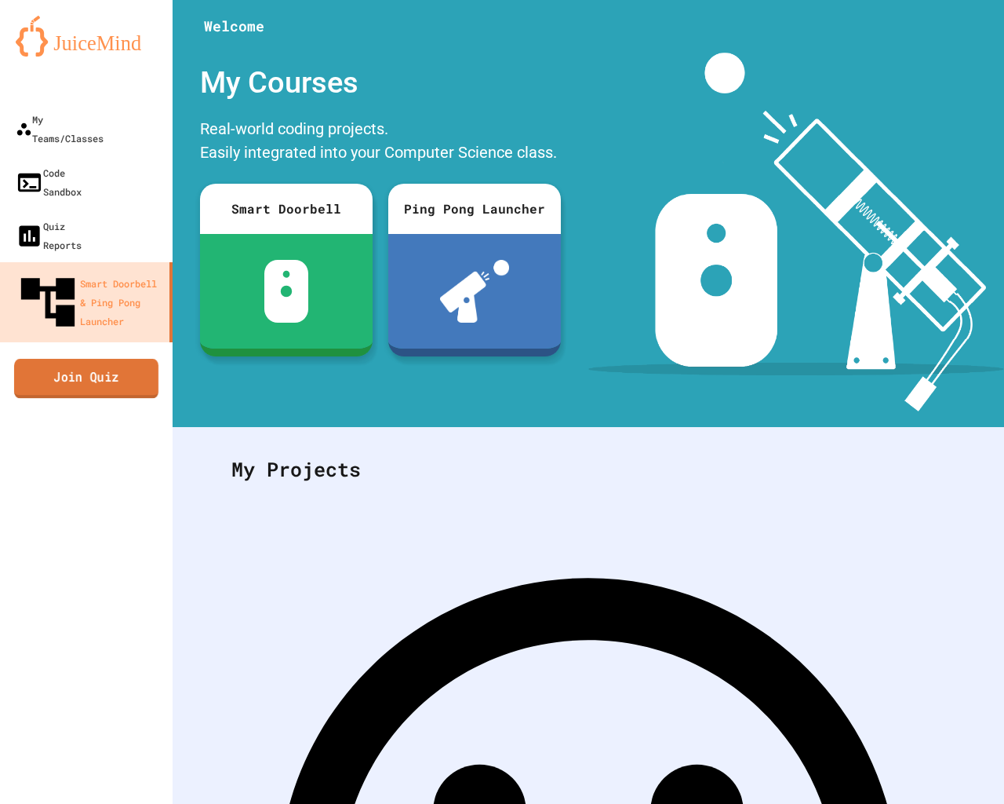
click at [112, 359] on link "Join Quiz" at bounding box center [86, 378] width 144 height 39
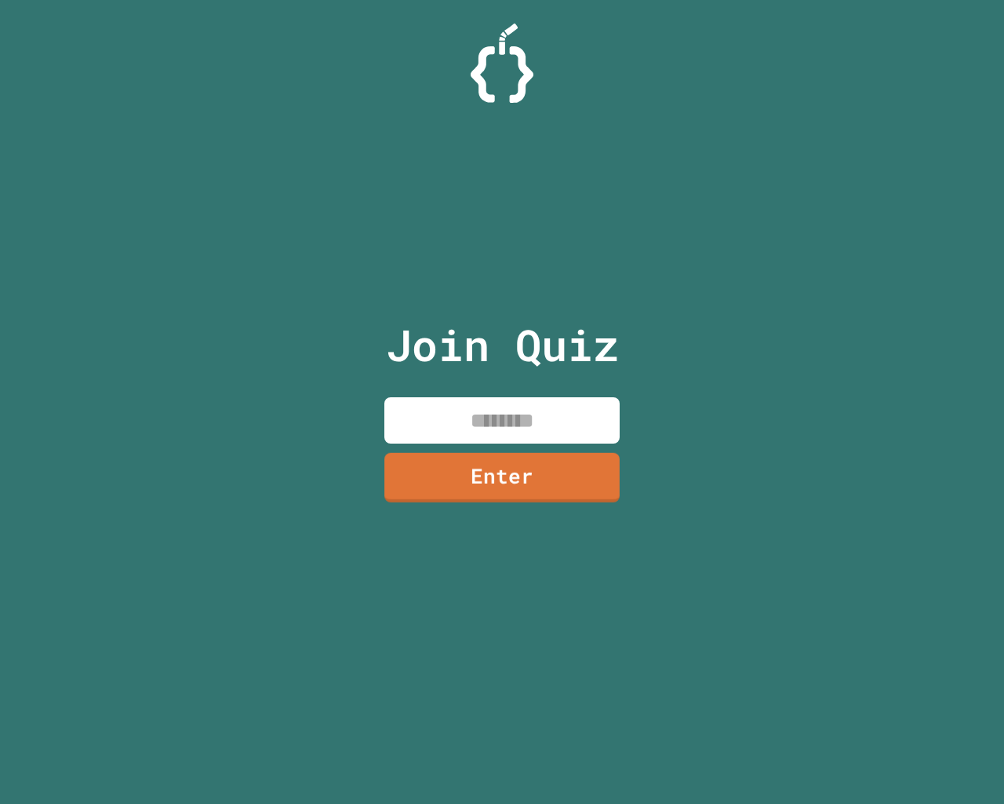
click at [475, 428] on input at bounding box center [502, 420] width 235 height 46
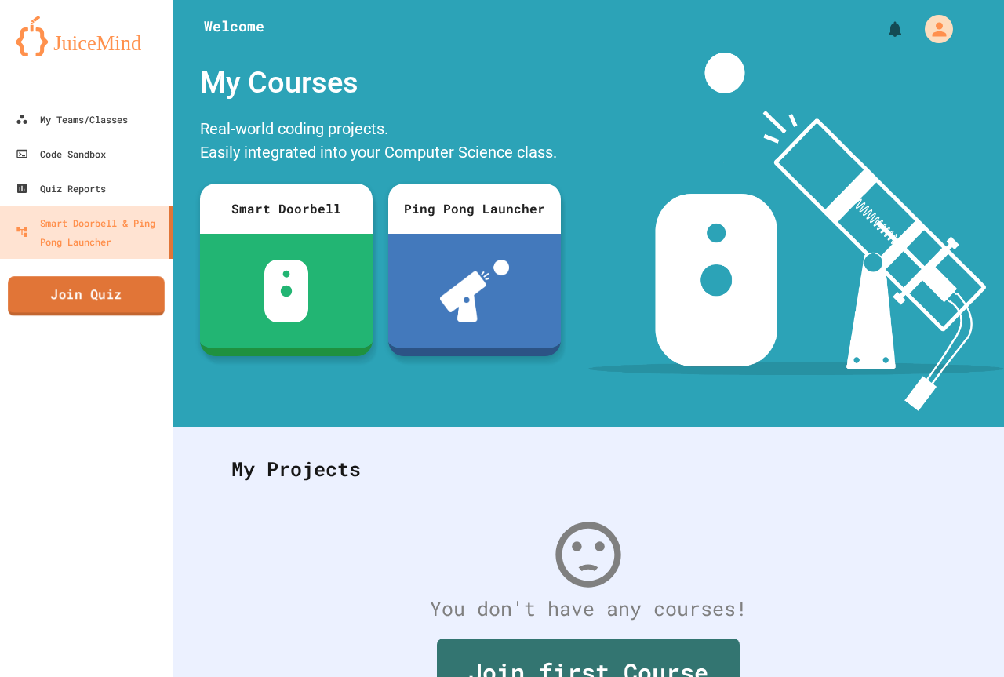
click at [83, 305] on link "Join Quiz" at bounding box center [86, 295] width 157 height 39
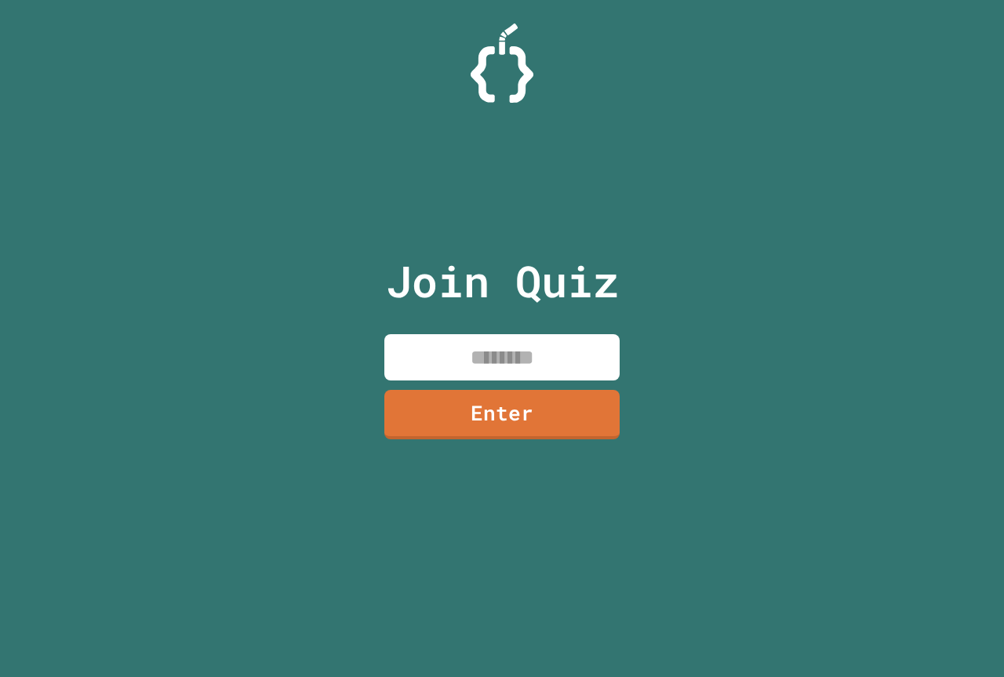
click at [582, 359] on input at bounding box center [502, 357] width 235 height 46
paste input "********"
type input "********"
click at [482, 396] on link "Enter" at bounding box center [503, 413] width 230 height 52
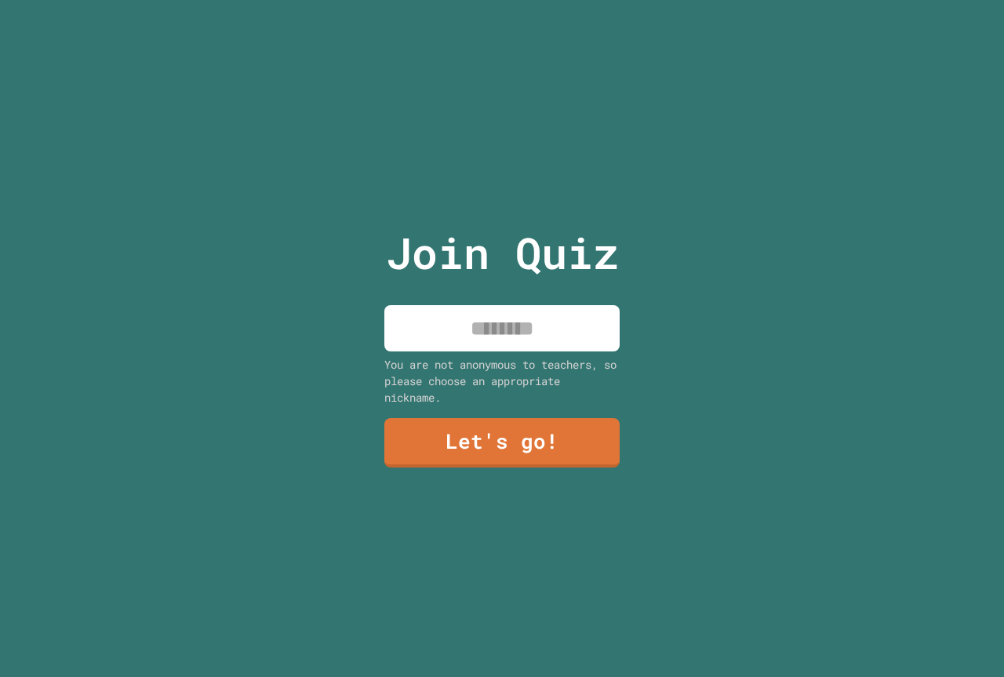
click at [528, 330] on input at bounding box center [502, 328] width 235 height 46
type input "*****"
click at [559, 428] on link "Let's go!" at bounding box center [502, 442] width 239 height 52
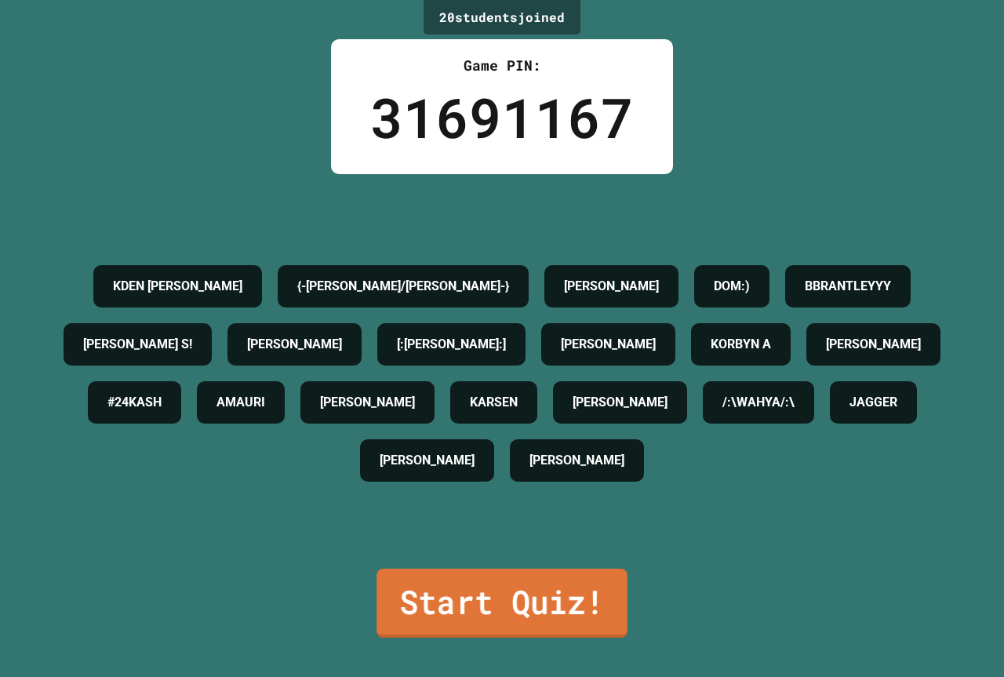
click at [557, 603] on link "Start Quiz!" at bounding box center [502, 603] width 251 height 69
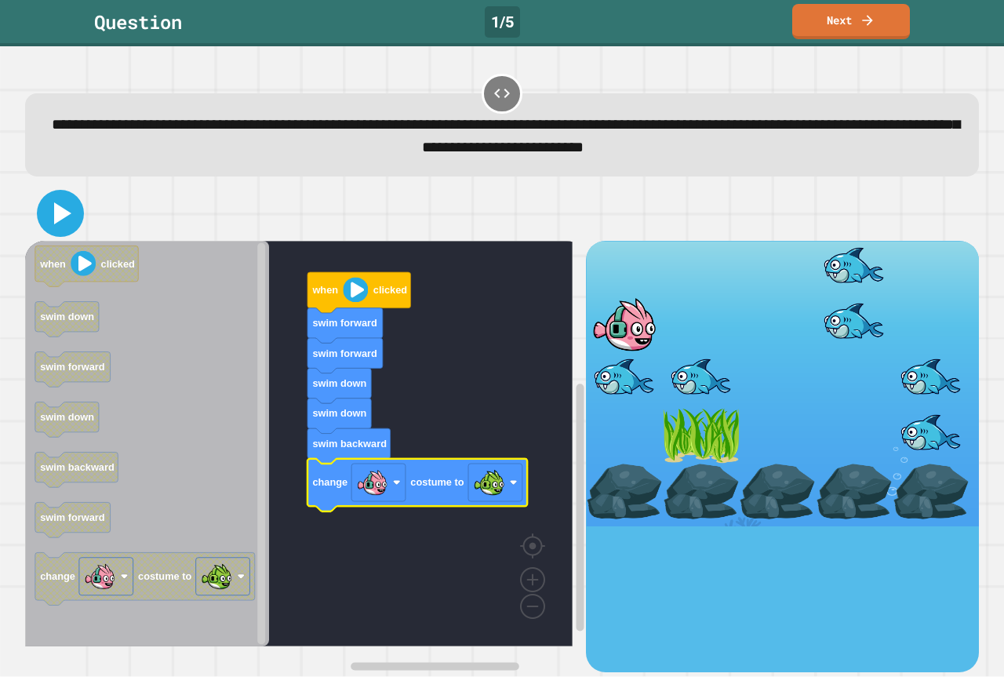
click at [56, 210] on icon at bounding box center [62, 213] width 17 height 22
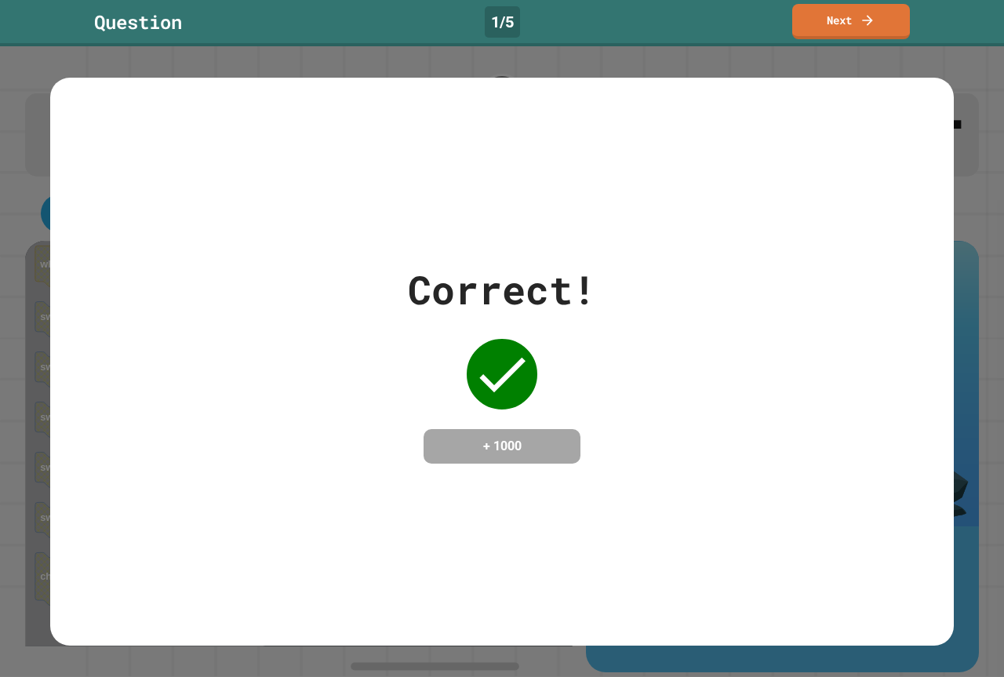
click at [822, 360] on div "**********" at bounding box center [502, 361] width 1004 height 631
click at [630, 485] on div "Correct! + 1000" at bounding box center [502, 362] width 904 height 568
click at [871, 32] on link "Next" at bounding box center [852, 19] width 110 height 37
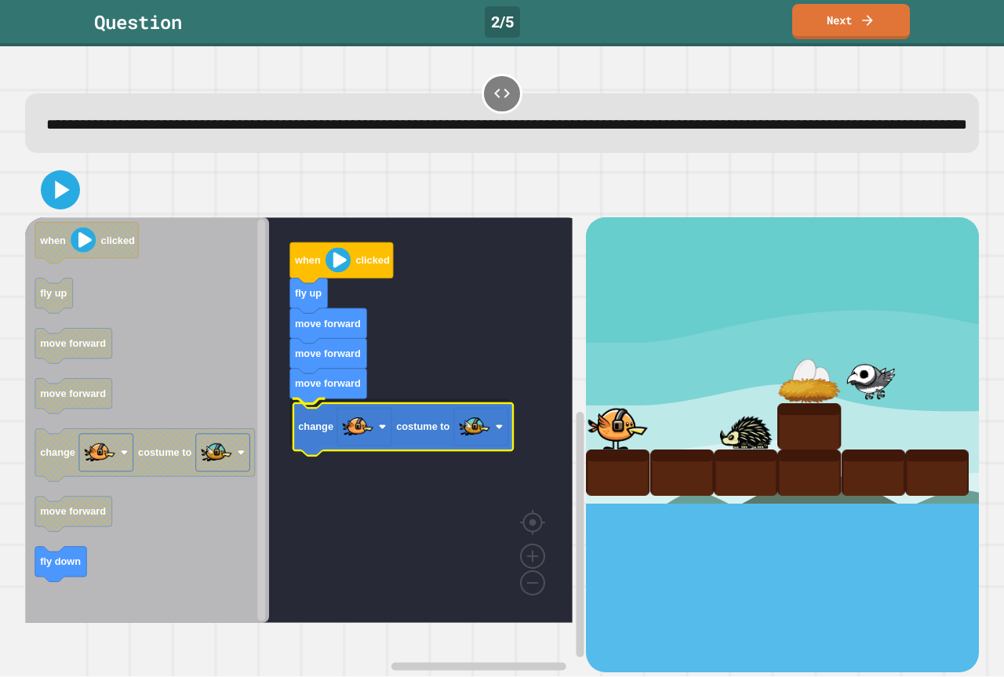
click at [401, 444] on g "when clicked fly up move forward move forward move forward change costume to" at bounding box center [310, 420] width 570 height 406
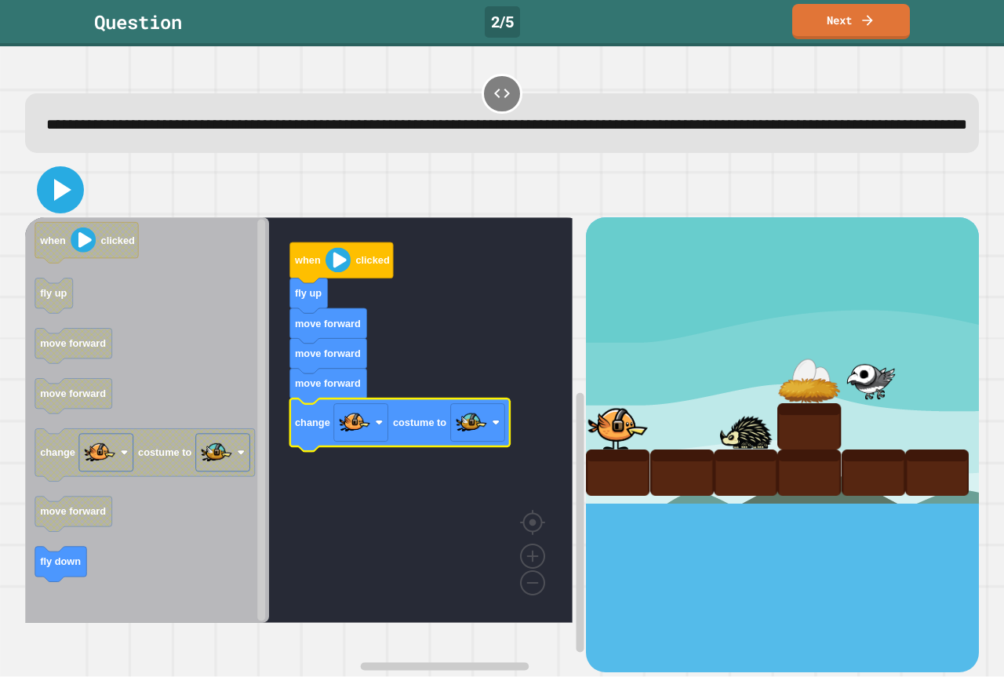
click at [46, 209] on icon at bounding box center [61, 190] width 38 height 38
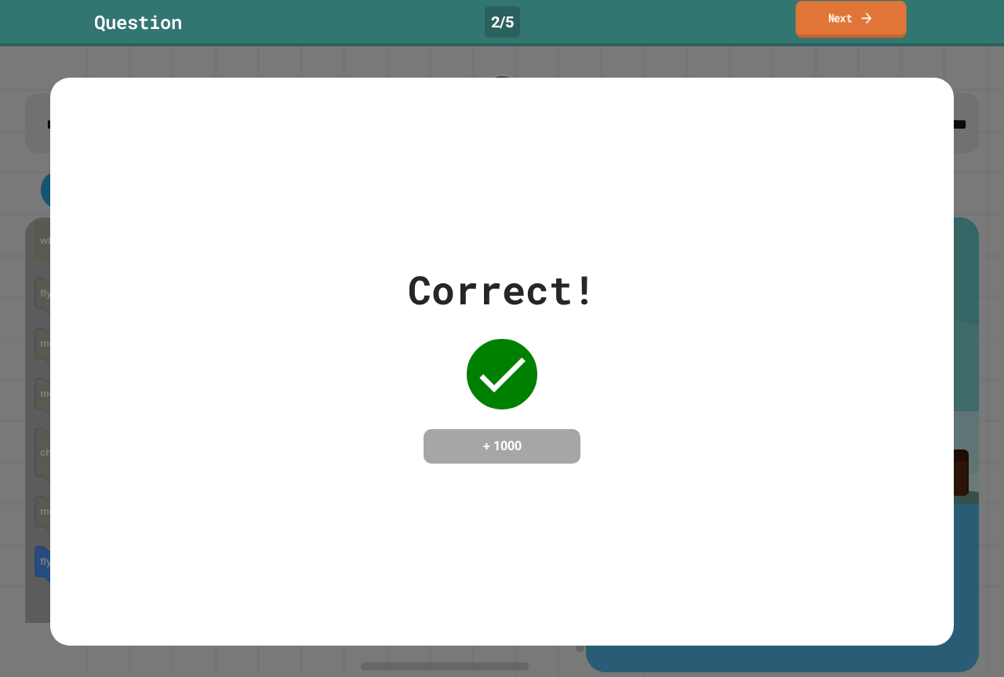
click at [859, 24] on link "Next" at bounding box center [851, 19] width 111 height 37
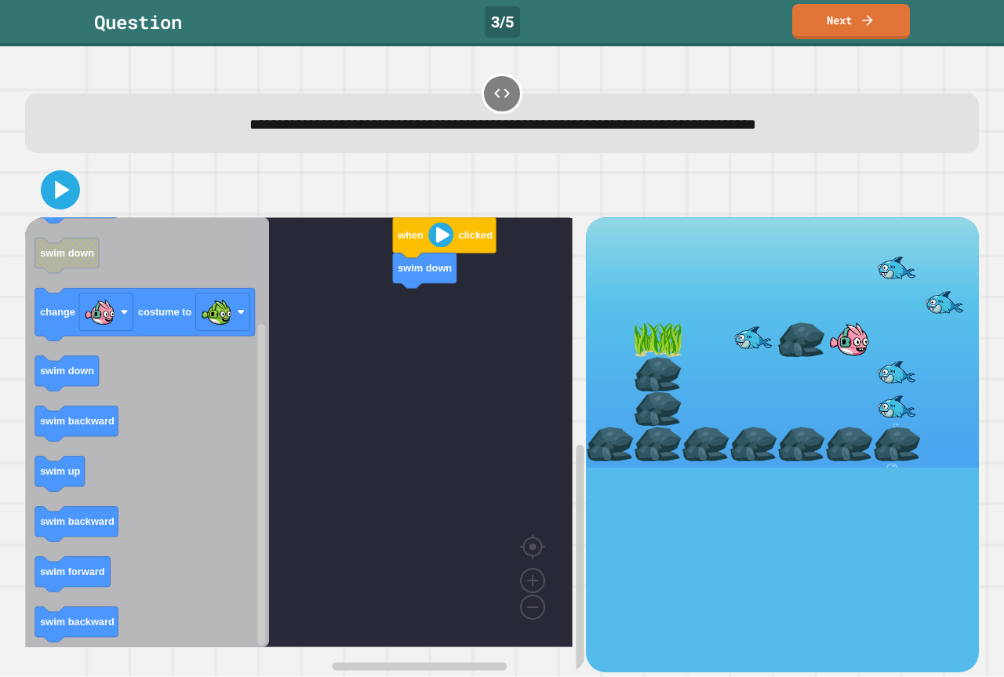
click at [284, 416] on div "when clicked swim down when clicked swim up swim backward swim down change cost…" at bounding box center [305, 444] width 561 height 454
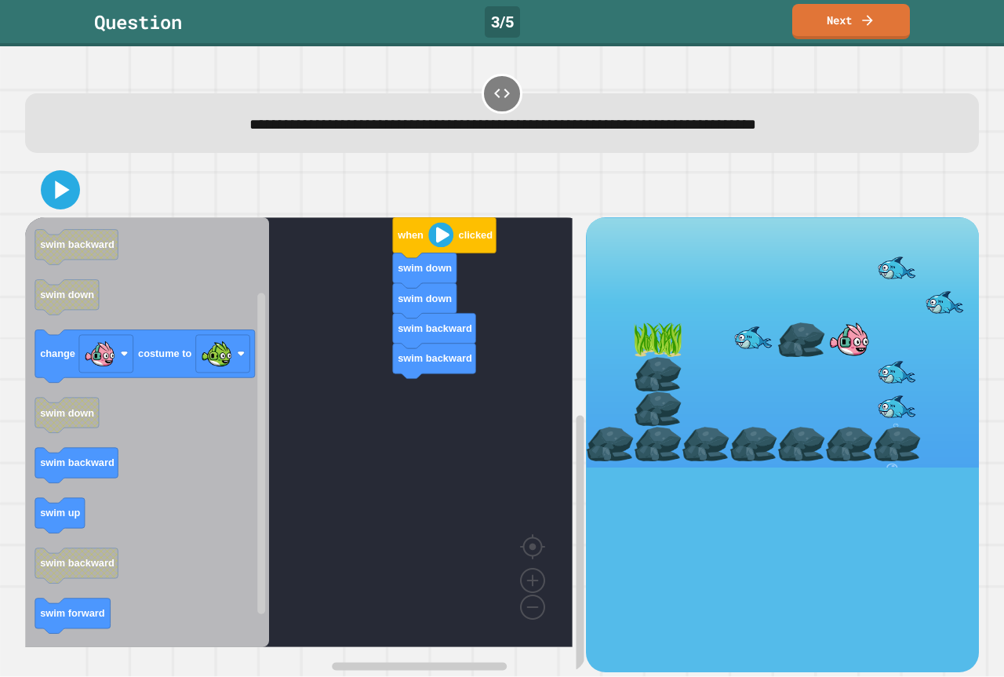
click at [101, 488] on icon "Blockly Workspace" at bounding box center [147, 432] width 244 height 430
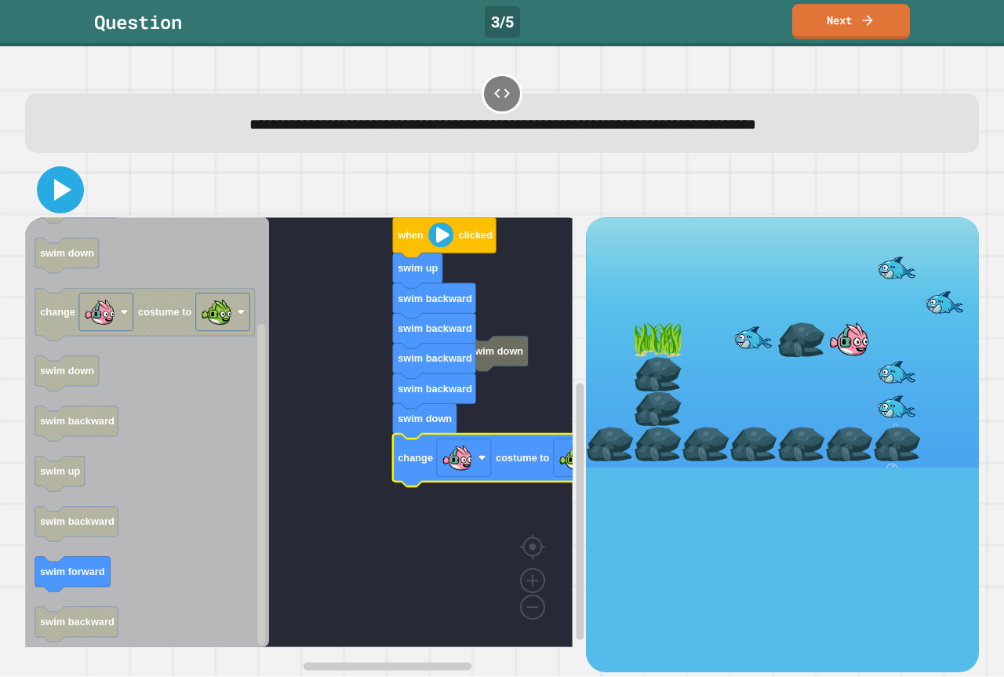
click at [67, 175] on icon at bounding box center [61, 190] width 38 height 38
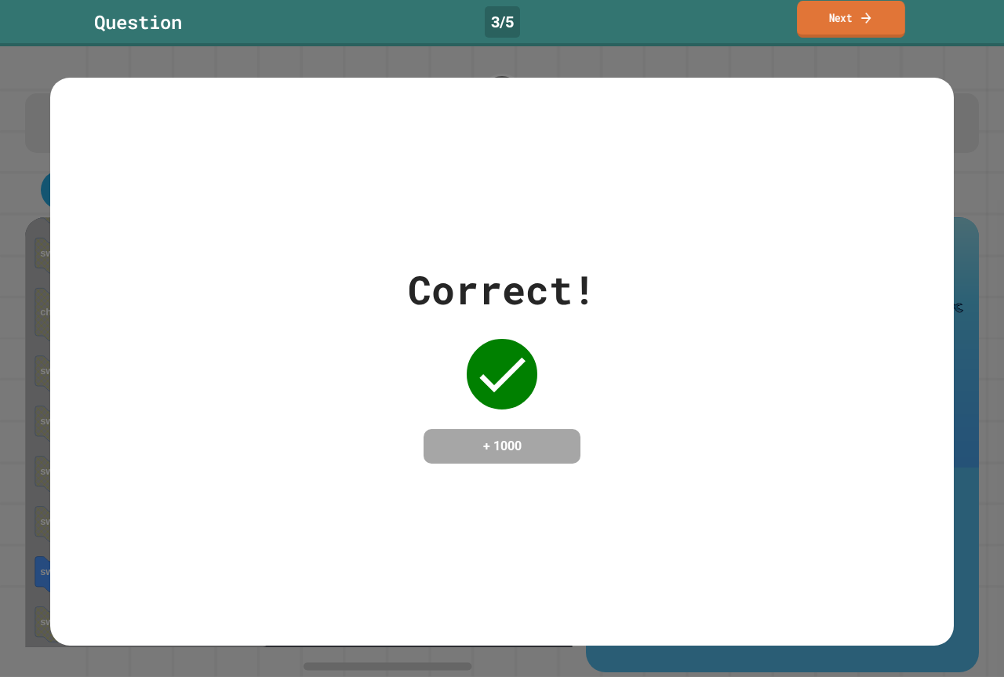
click at [870, 12] on icon at bounding box center [866, 17] width 14 height 16
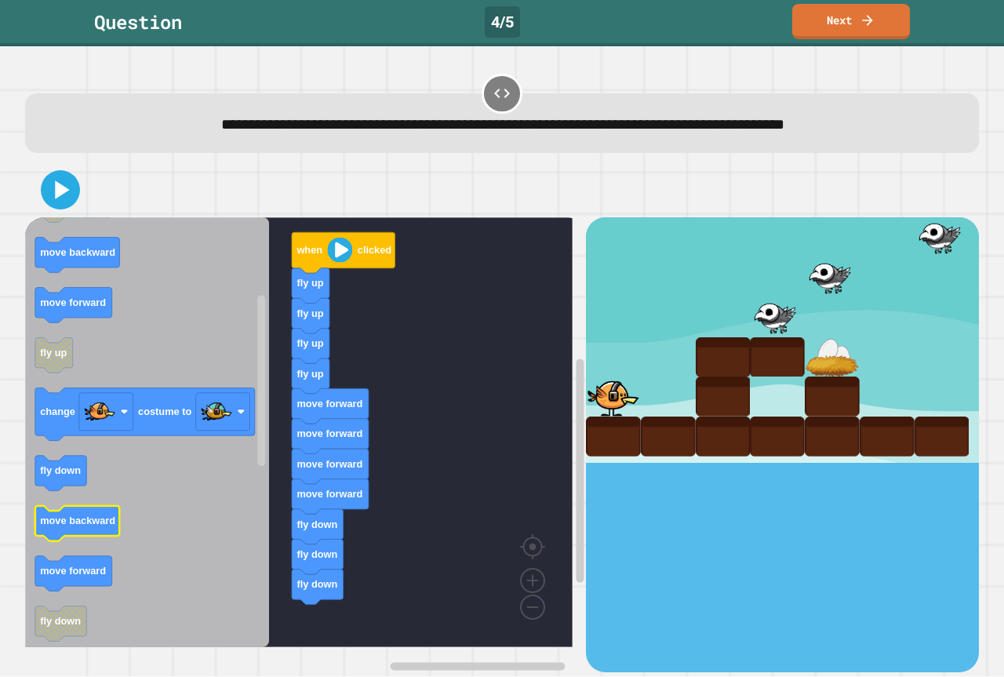
click at [247, 496] on icon "Blockly Workspace" at bounding box center [147, 432] width 244 height 430
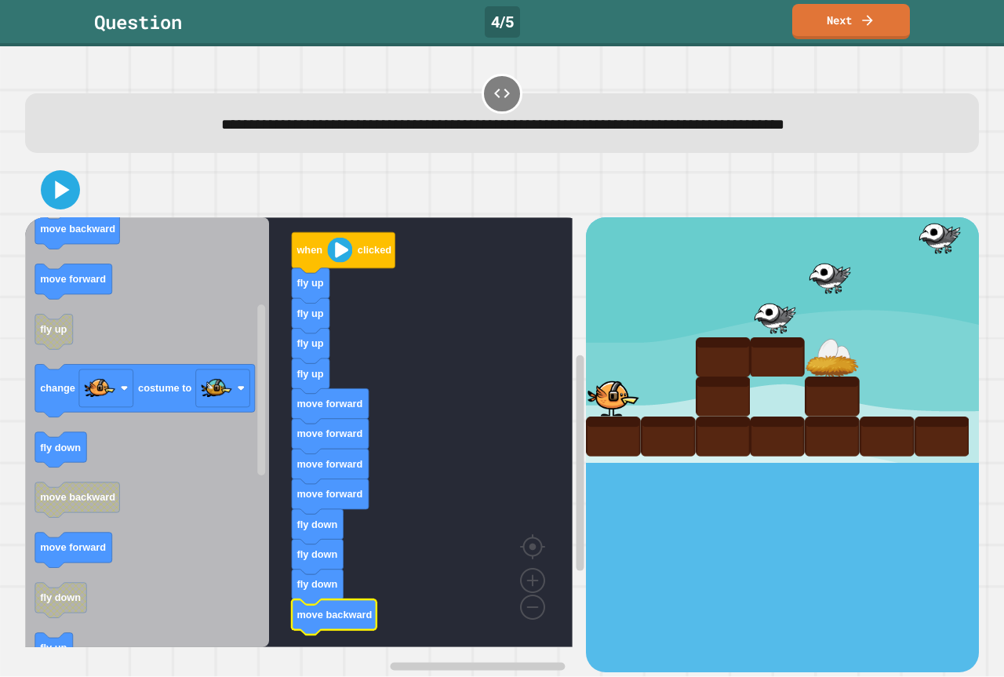
click at [352, 607] on icon "Blockly Workspace" at bounding box center [334, 617] width 85 height 35
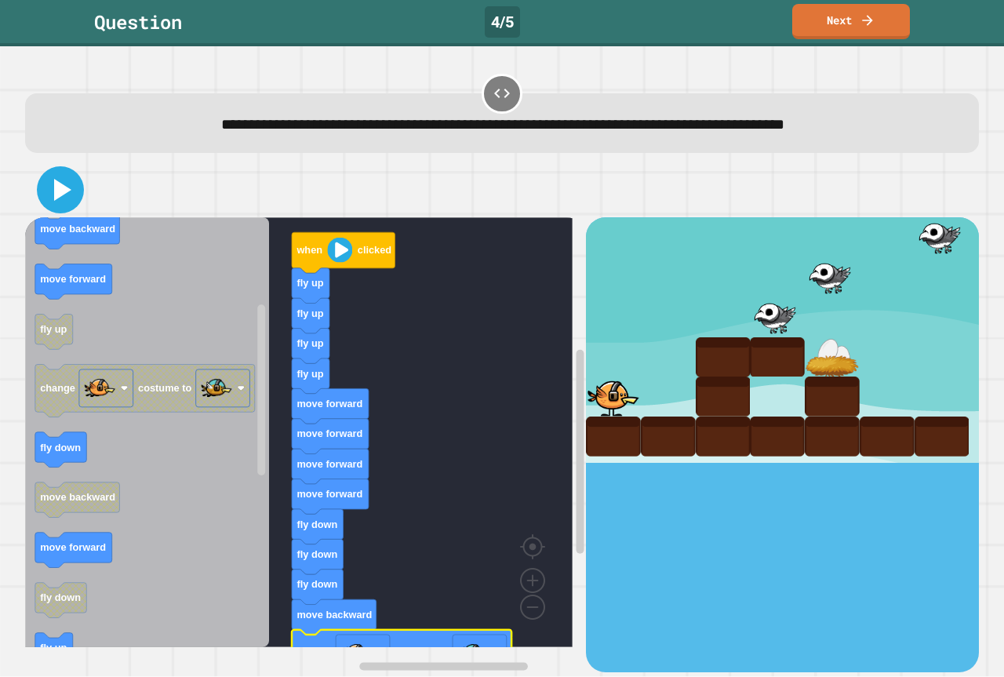
click at [54, 186] on icon at bounding box center [62, 190] width 17 height 22
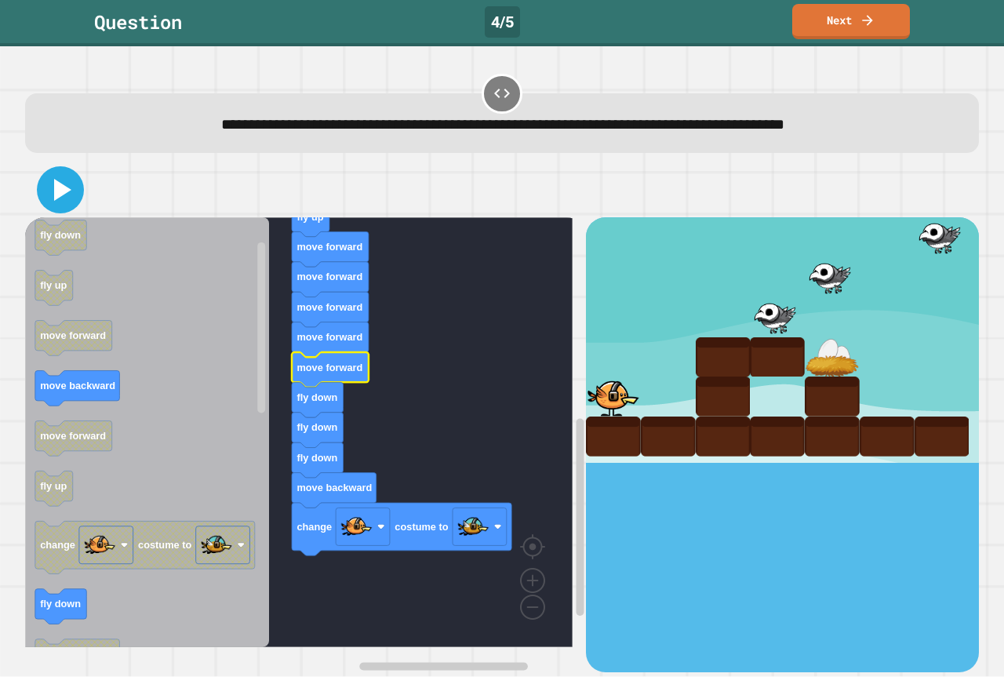
click at [71, 184] on icon at bounding box center [61, 190] width 38 height 38
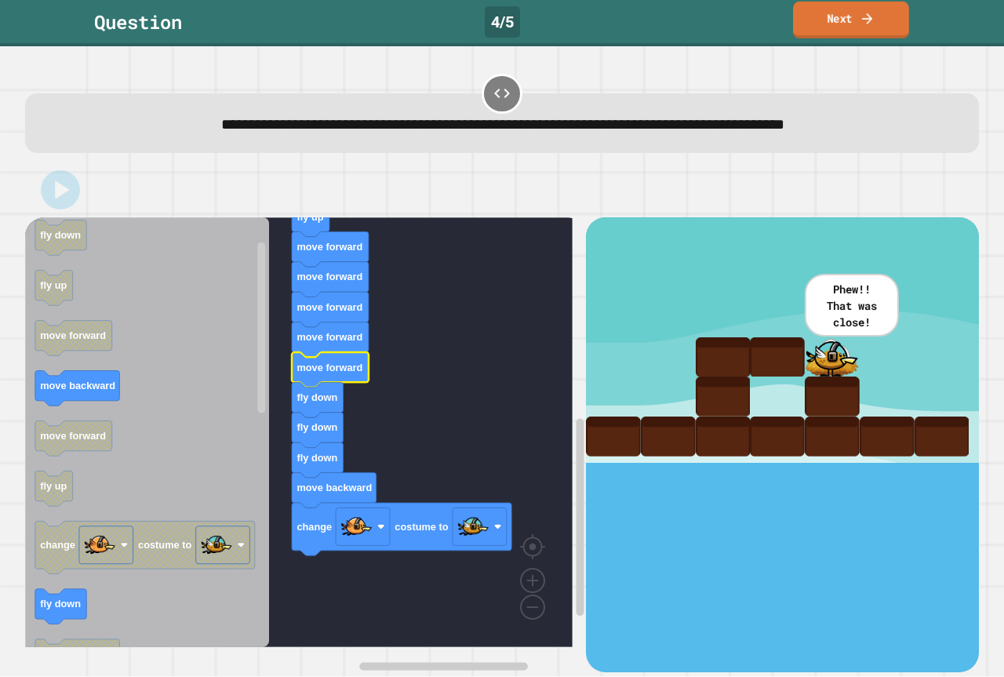
click at [880, 20] on link "Next" at bounding box center [851, 20] width 116 height 37
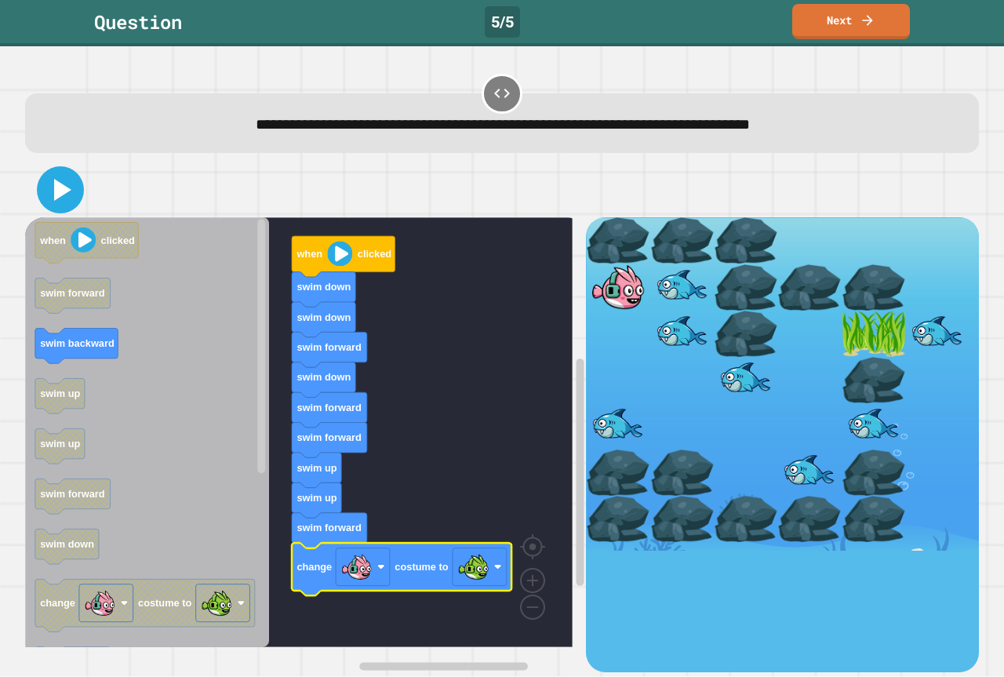
click at [51, 192] on icon at bounding box center [61, 190] width 38 height 38
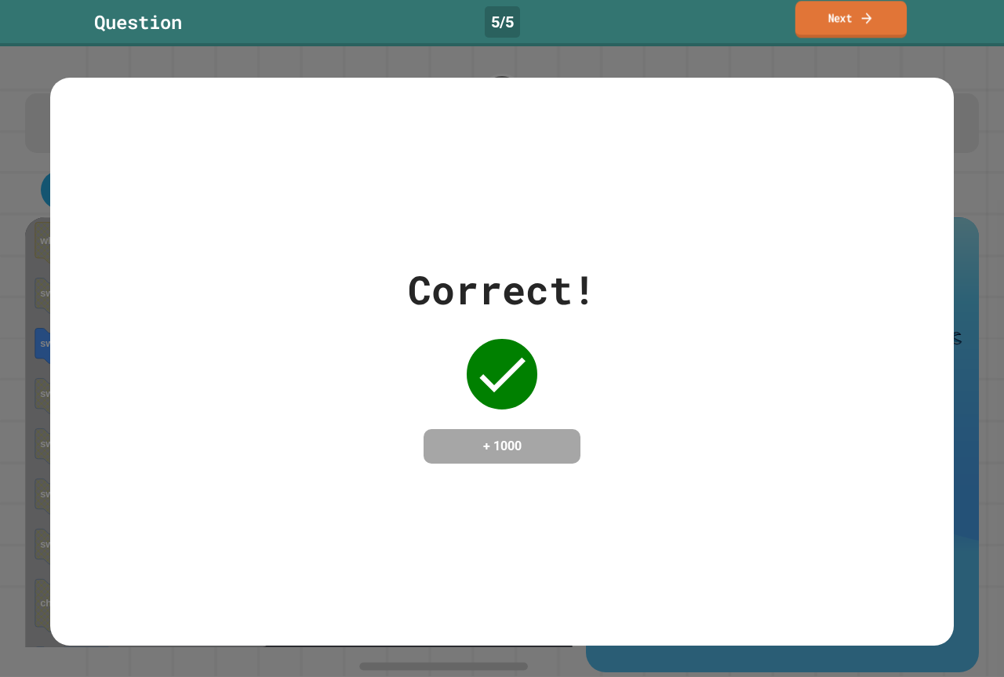
click at [895, 12] on link "Next" at bounding box center [851, 19] width 111 height 37
